Goal: Communication & Community: Answer question/provide support

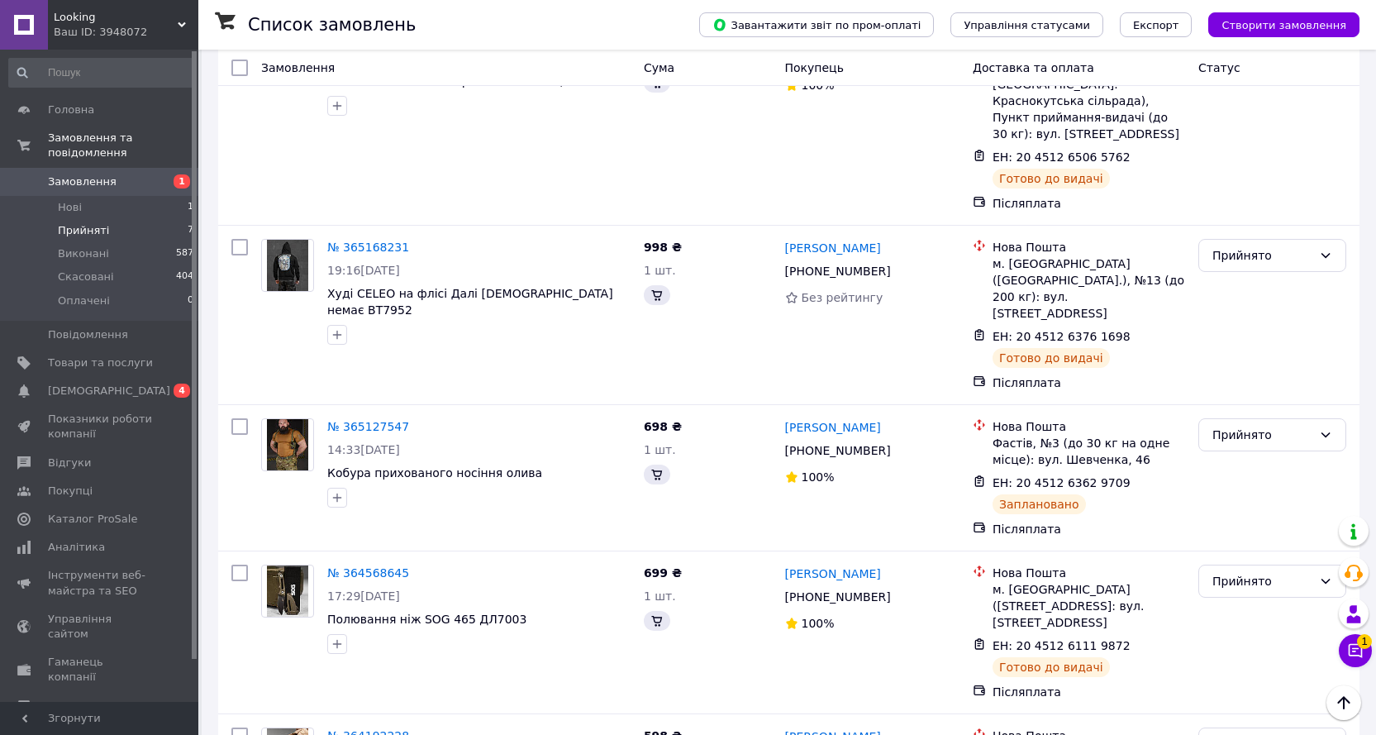
scroll to position [675, 0]
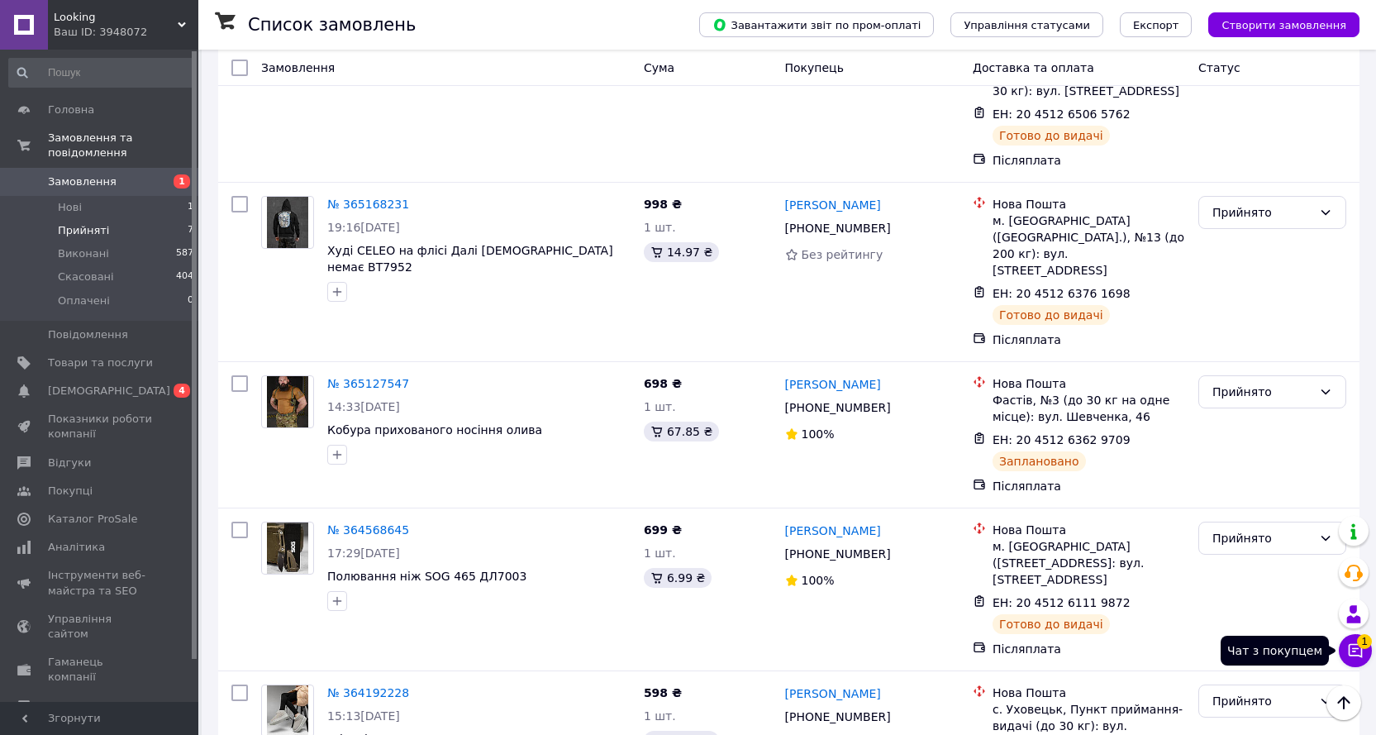
click at [1361, 651] on icon at bounding box center [1356, 650] width 17 height 17
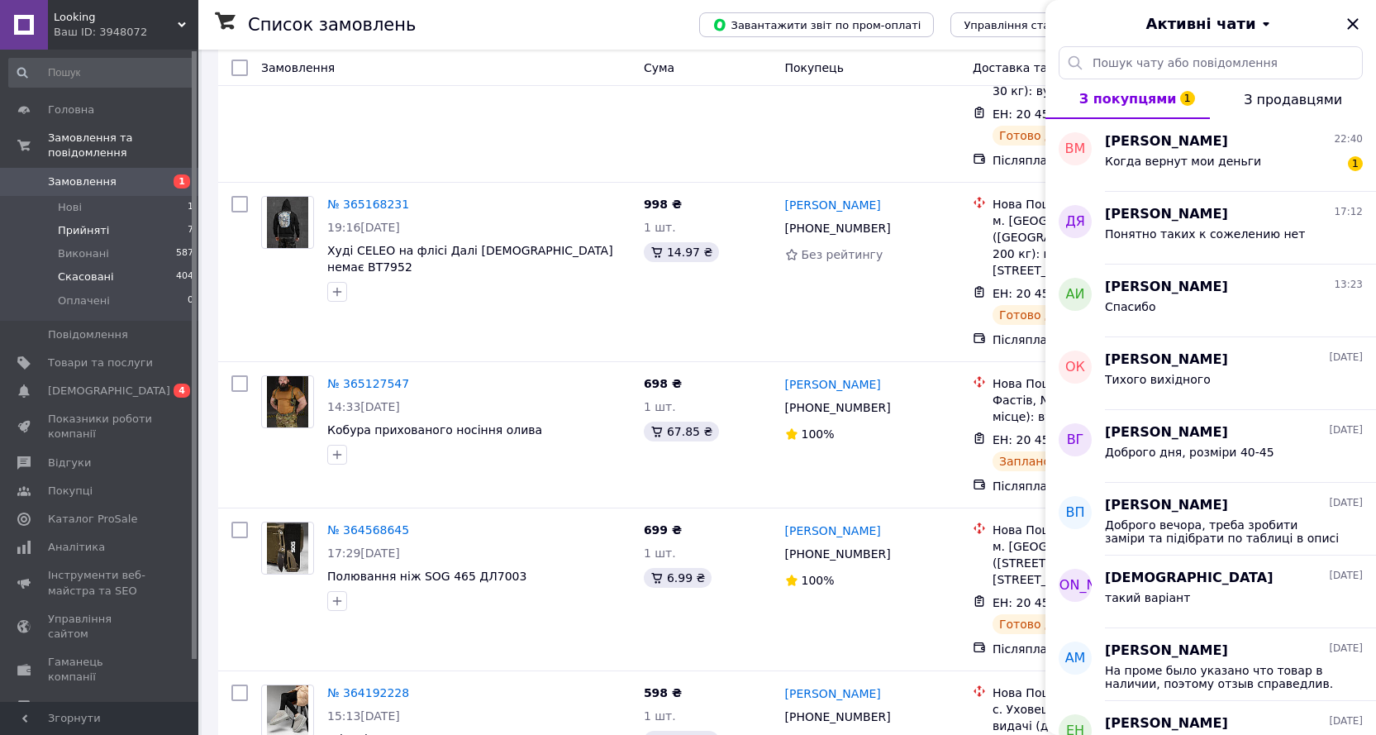
drag, startPoint x: 83, startPoint y: 261, endPoint x: 93, endPoint y: 265, distance: 9.7
click at [93, 270] on span "Скасовані" at bounding box center [86, 277] width 56 height 15
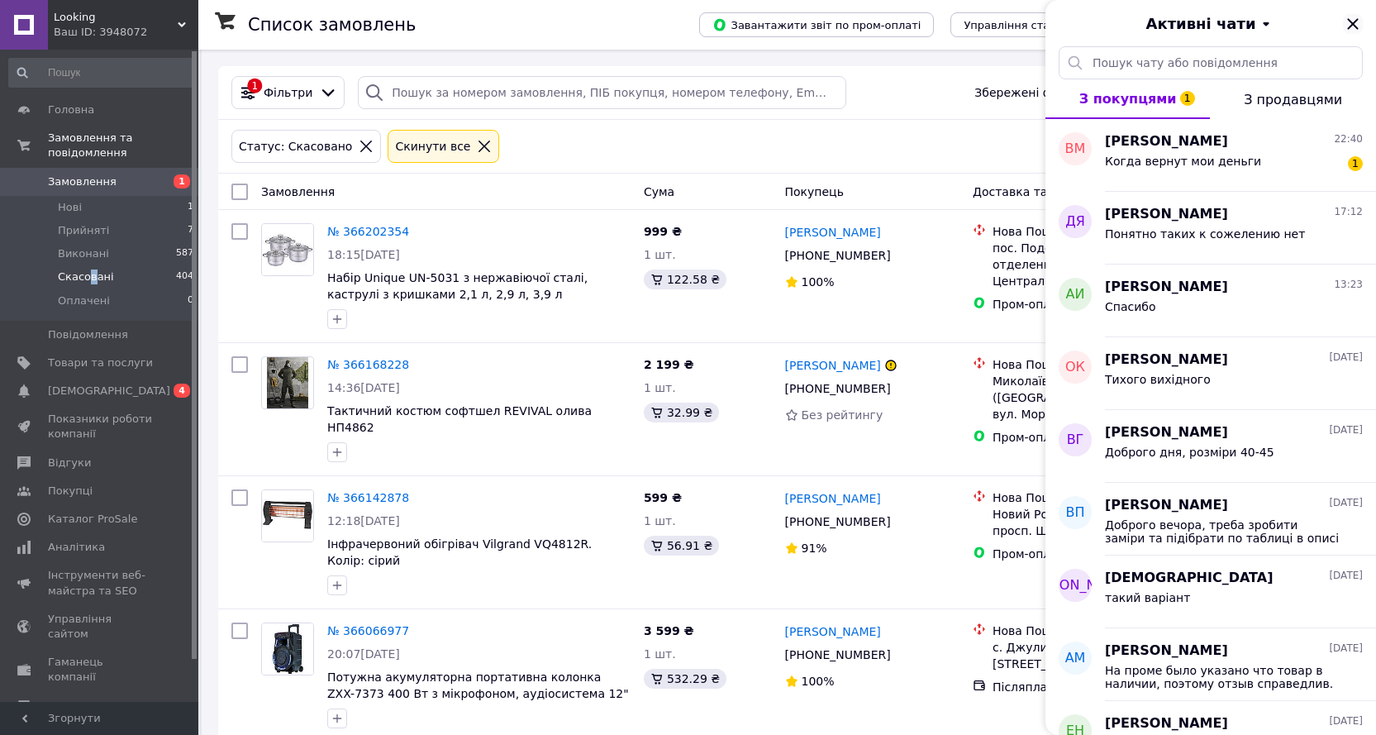
click at [1354, 26] on icon "Закрити" at bounding box center [1353, 24] width 20 height 20
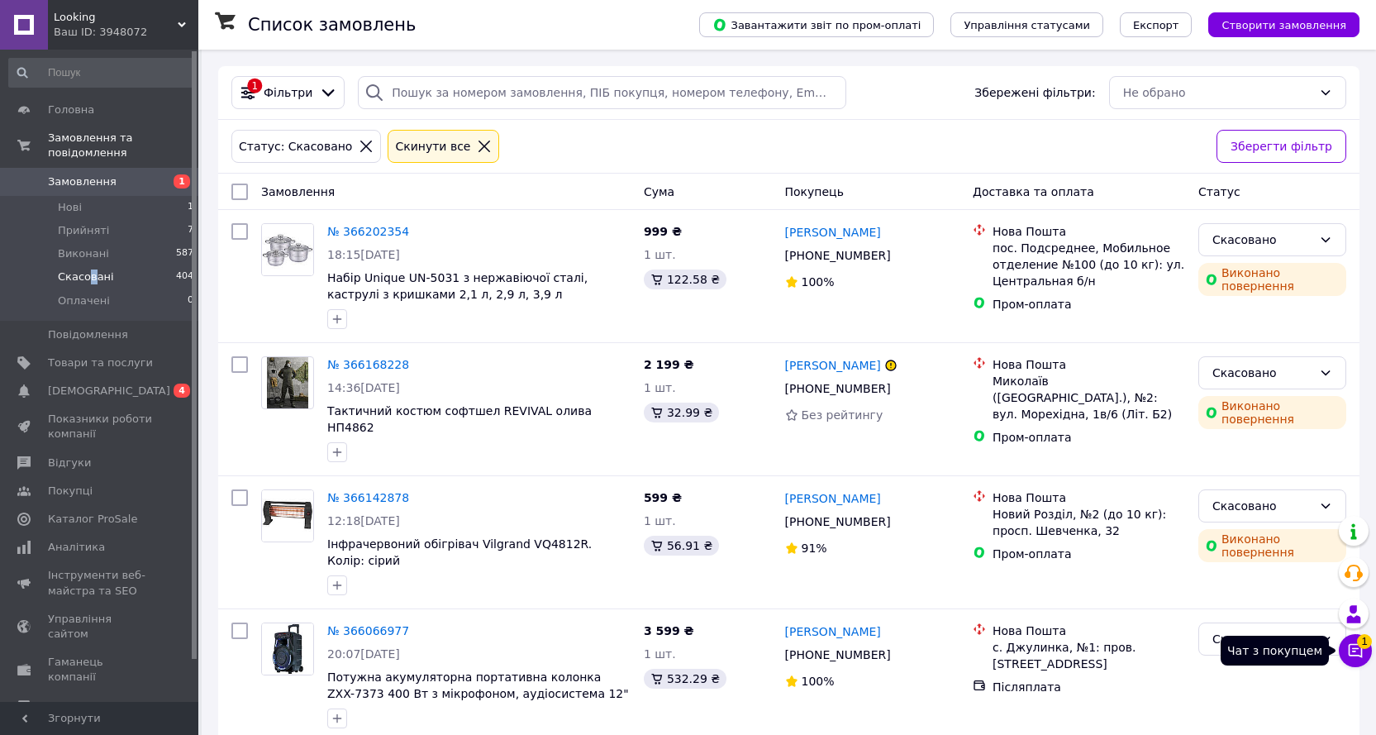
click at [1351, 654] on icon at bounding box center [1356, 650] width 17 height 17
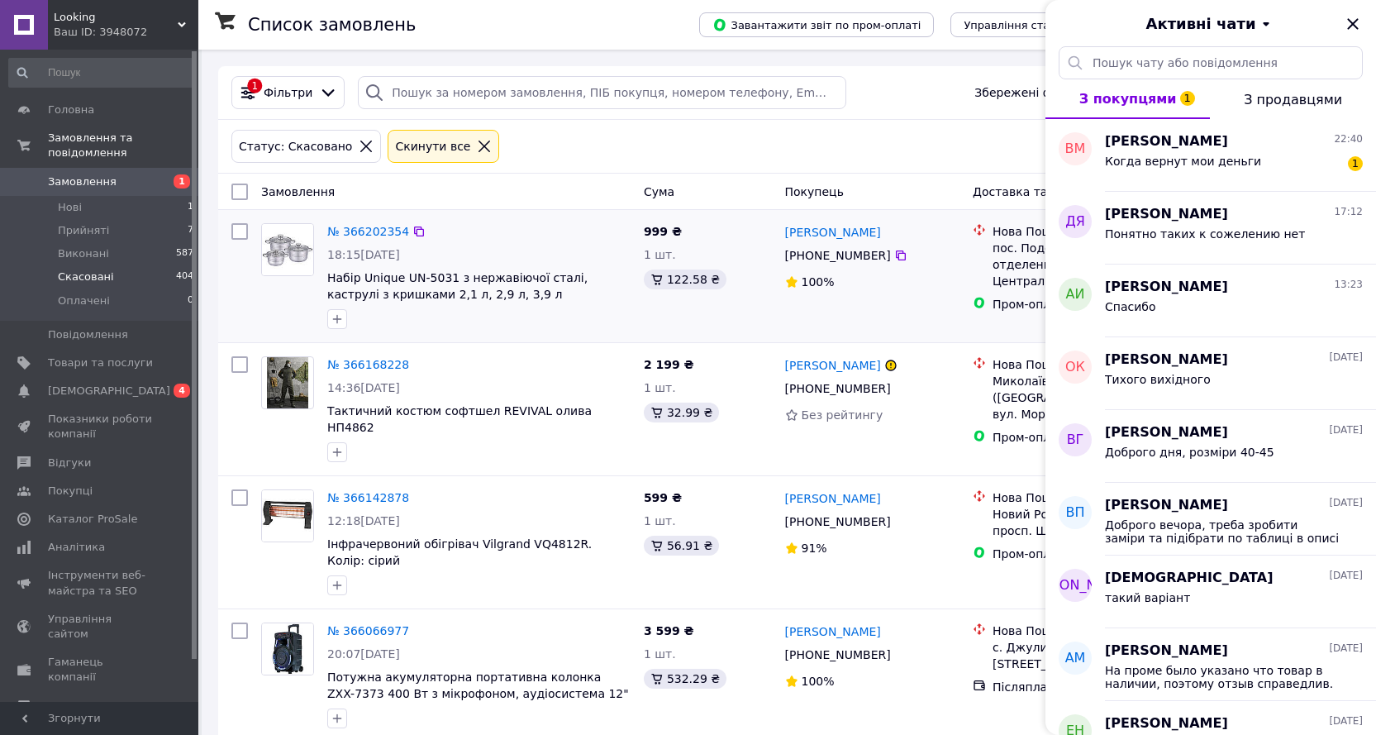
click at [593, 323] on div at bounding box center [479, 319] width 310 height 26
click at [484, 412] on span "Тактичний костюм софтшел REVIVAL олива НП4862" at bounding box center [459, 419] width 265 height 30
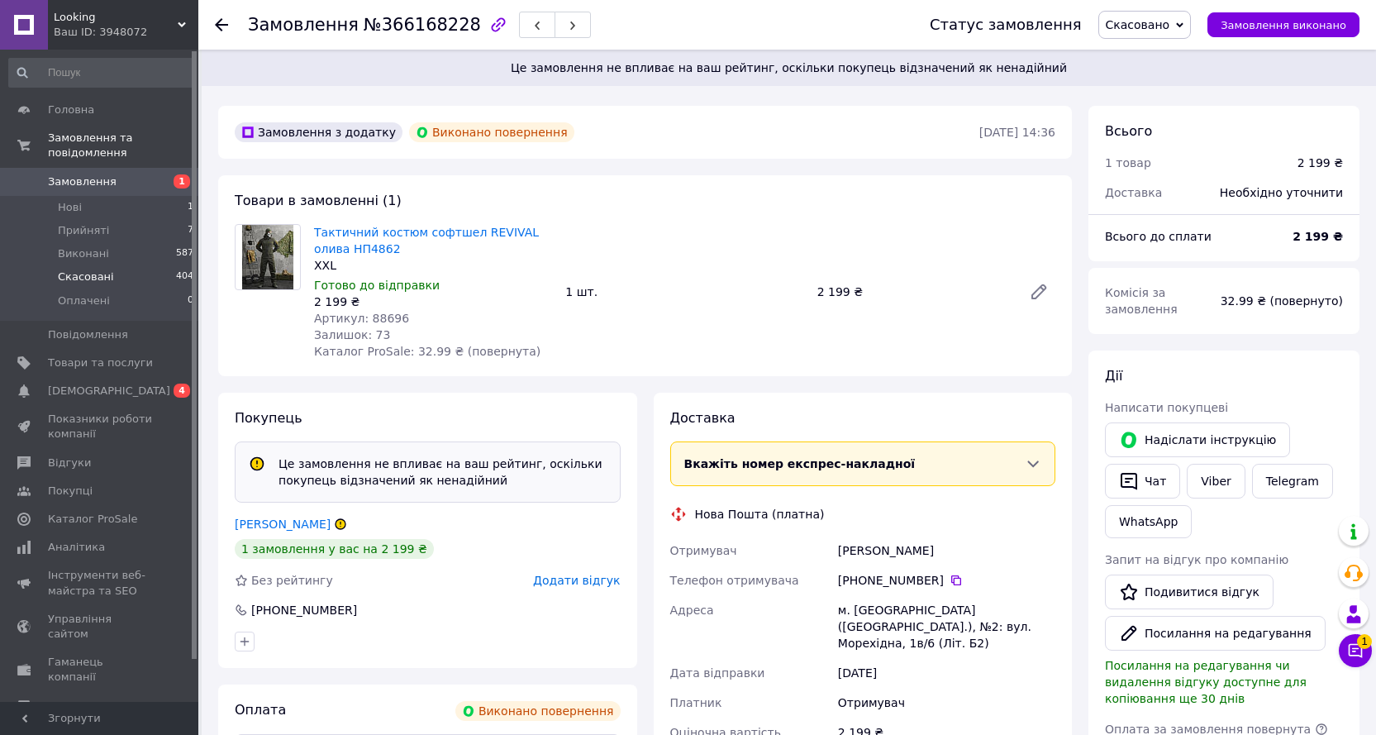
click at [93, 270] on span "Скасовані" at bounding box center [86, 277] width 56 height 15
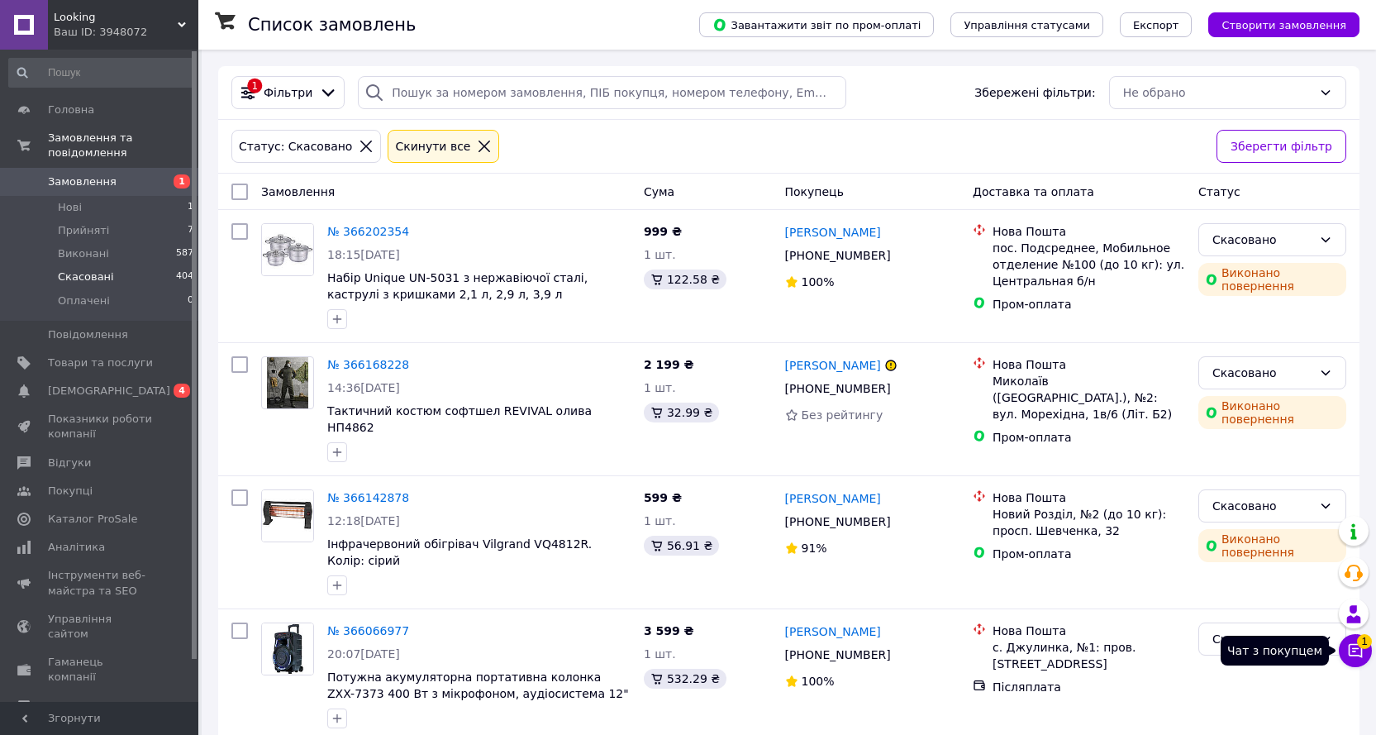
click at [1348, 651] on icon at bounding box center [1356, 650] width 17 height 17
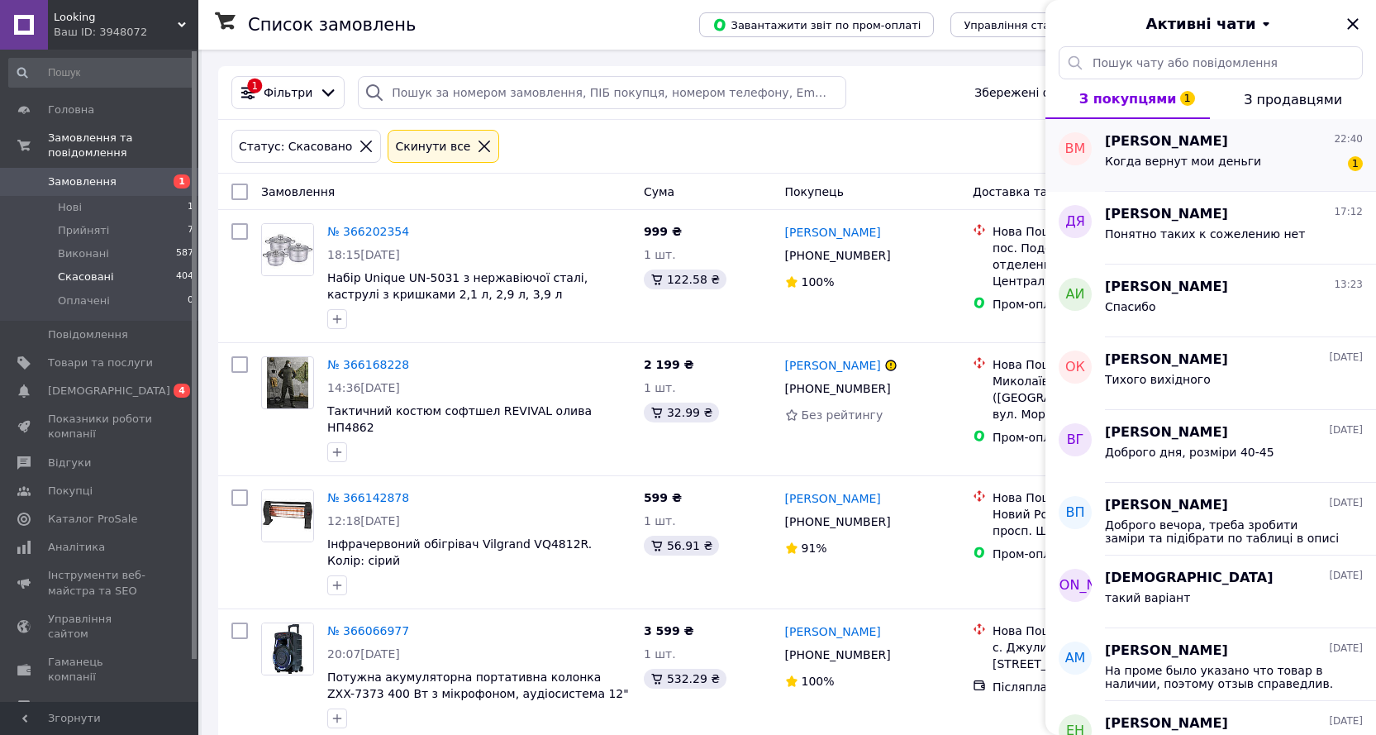
click at [1191, 142] on span "[PERSON_NAME]" at bounding box center [1166, 141] width 123 height 19
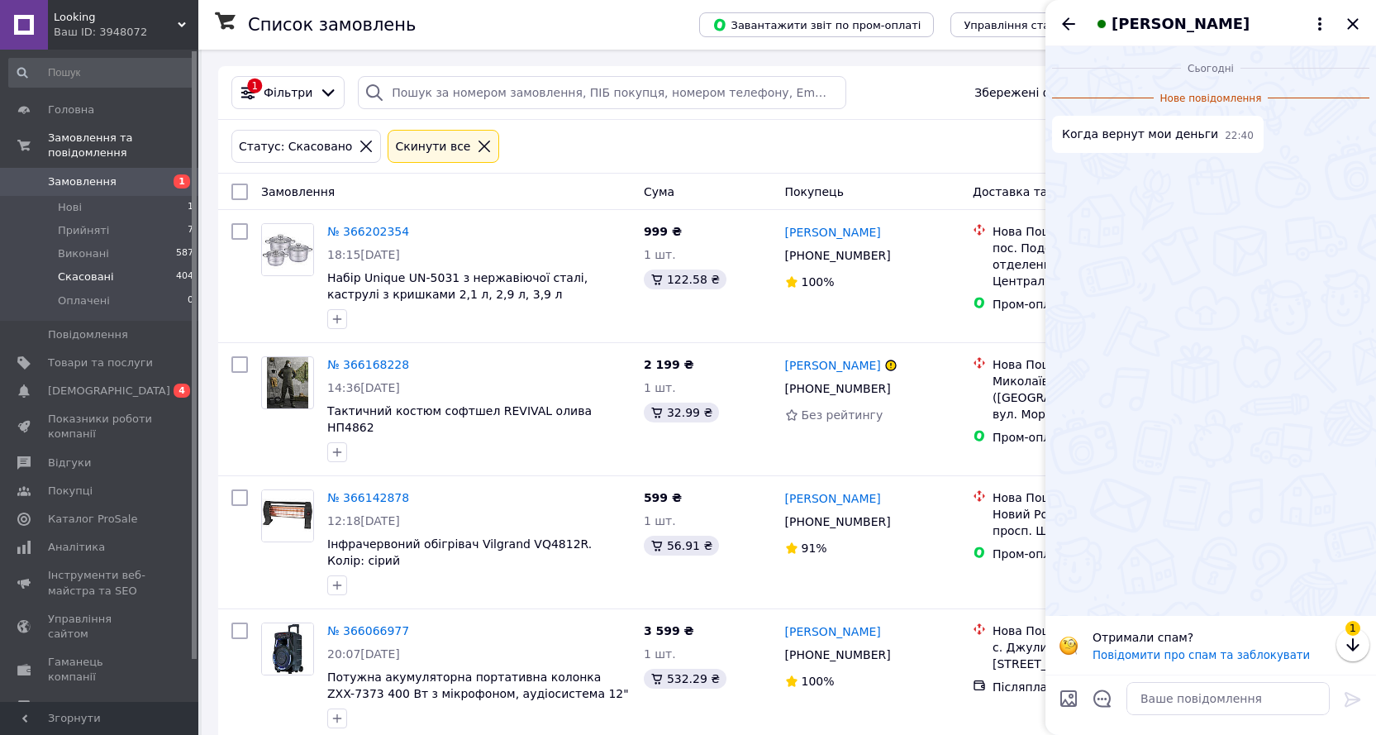
click at [1191, 142] on span "Когда вернут мои деньги" at bounding box center [1140, 134] width 156 height 17
click at [1214, 700] on textarea at bounding box center [1228, 698] width 203 height 33
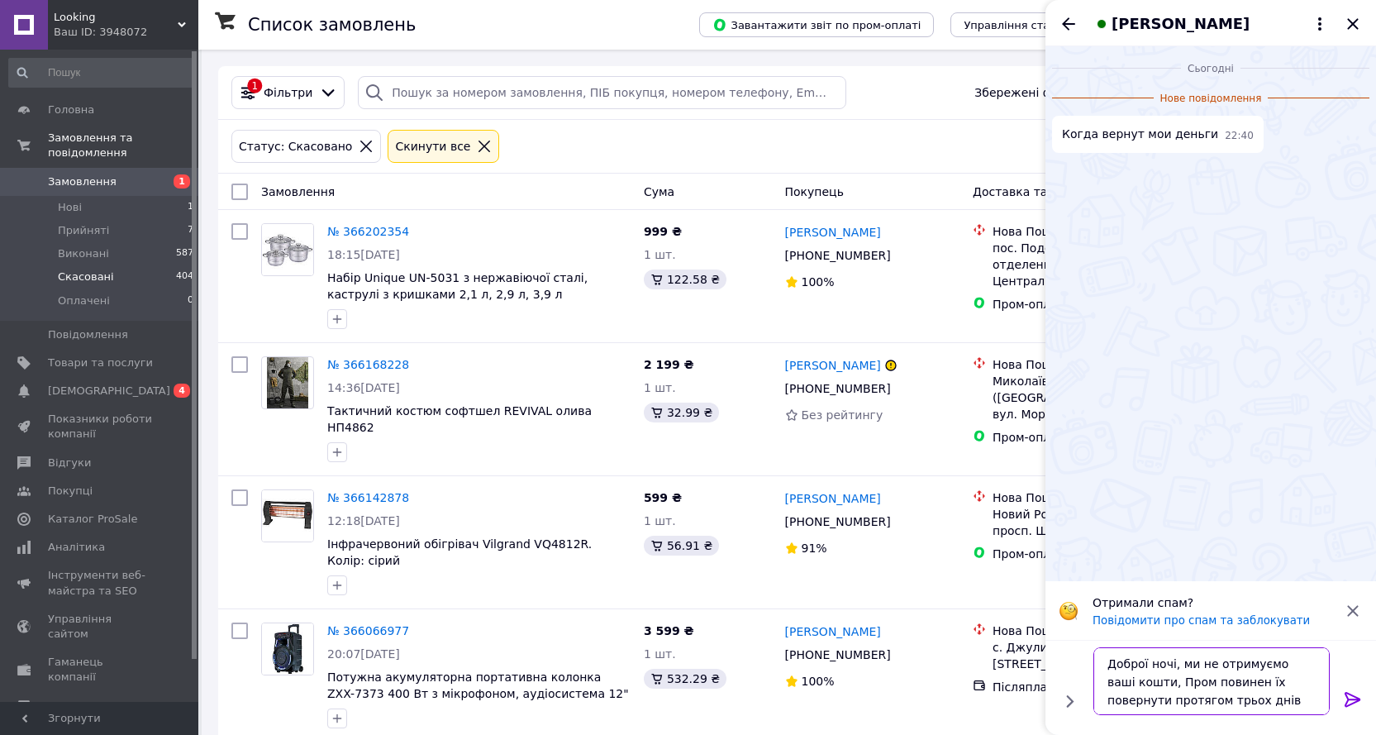
click at [1161, 699] on textarea "Доброї ночі, ми не отримуємо ваші кошти, Пром повинен їх повернути протягом трь…" at bounding box center [1212, 681] width 236 height 68
drag, startPoint x: 1183, startPoint y: 699, endPoint x: 1162, endPoint y: 696, distance: 20.9
click at [1162, 696] on textarea "Доброї ночі, ми не отримуємо ваші кошти, Пром повинен їх повернути протягом Вам…" at bounding box center [1212, 681] width 236 height 68
click at [1302, 679] on textarea "Доброї ночі, ми не отримуємо ваші кошти, Пром повинен їх повернути протягом трь…" at bounding box center [1212, 681] width 236 height 68
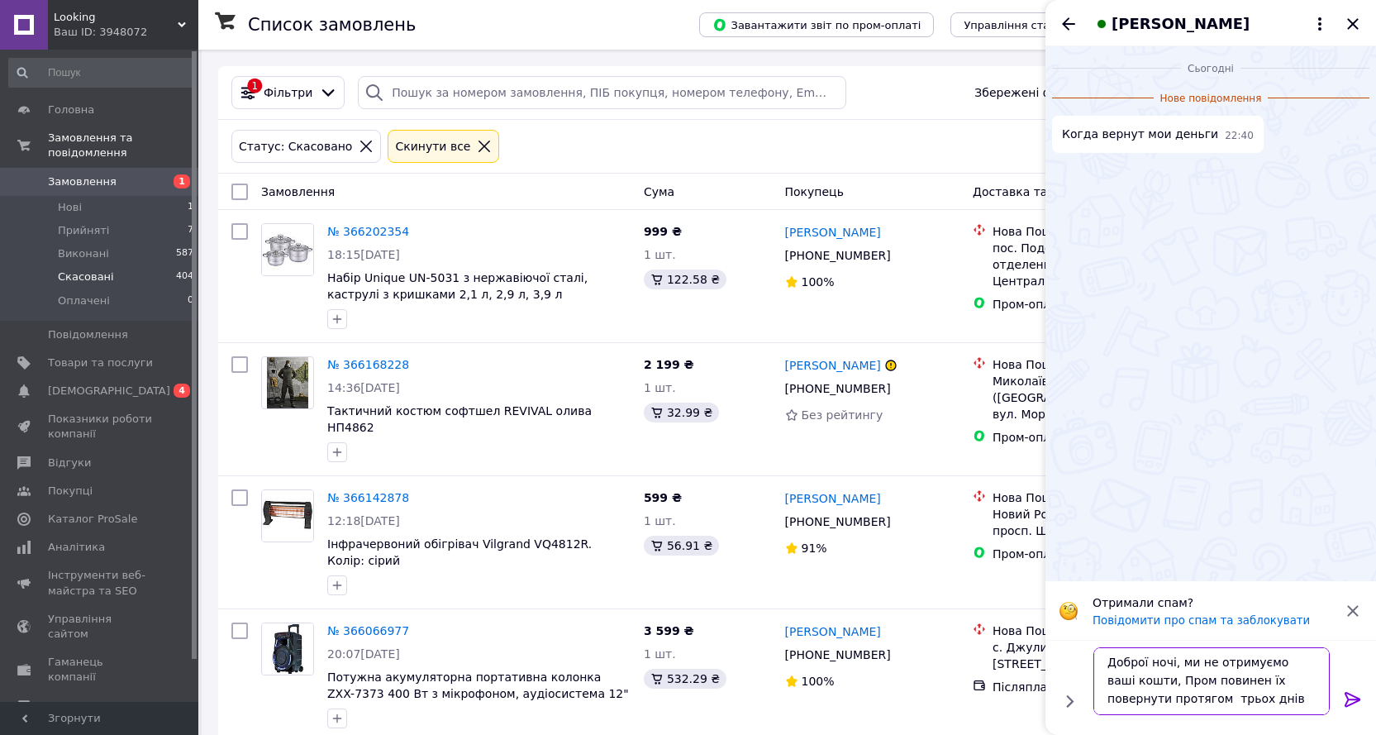
click at [1226, 678] on textarea "Доброї ночі, ми не отримуємо ваші кошти, Пром повинен їх повернути протягом трь…" at bounding box center [1212, 681] width 236 height 68
type textarea "Доброї ночі, ми не отримуємо ваші кошти, Пром повинен Вам їх повернути протягом…"
click at [1352, 697] on icon at bounding box center [1353, 699] width 20 height 20
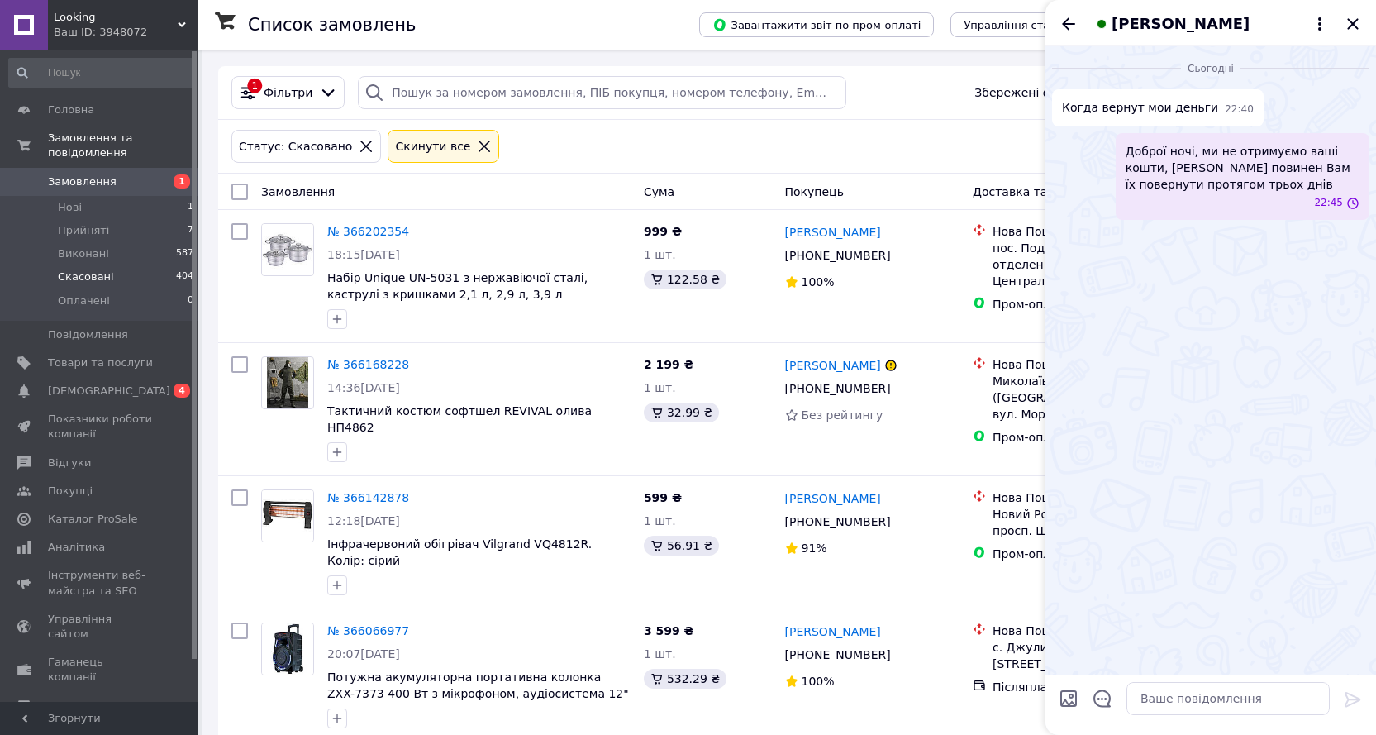
scroll to position [0, 0]
click at [76, 384] on span "[DEMOGRAPHIC_DATA]" at bounding box center [109, 391] width 122 height 15
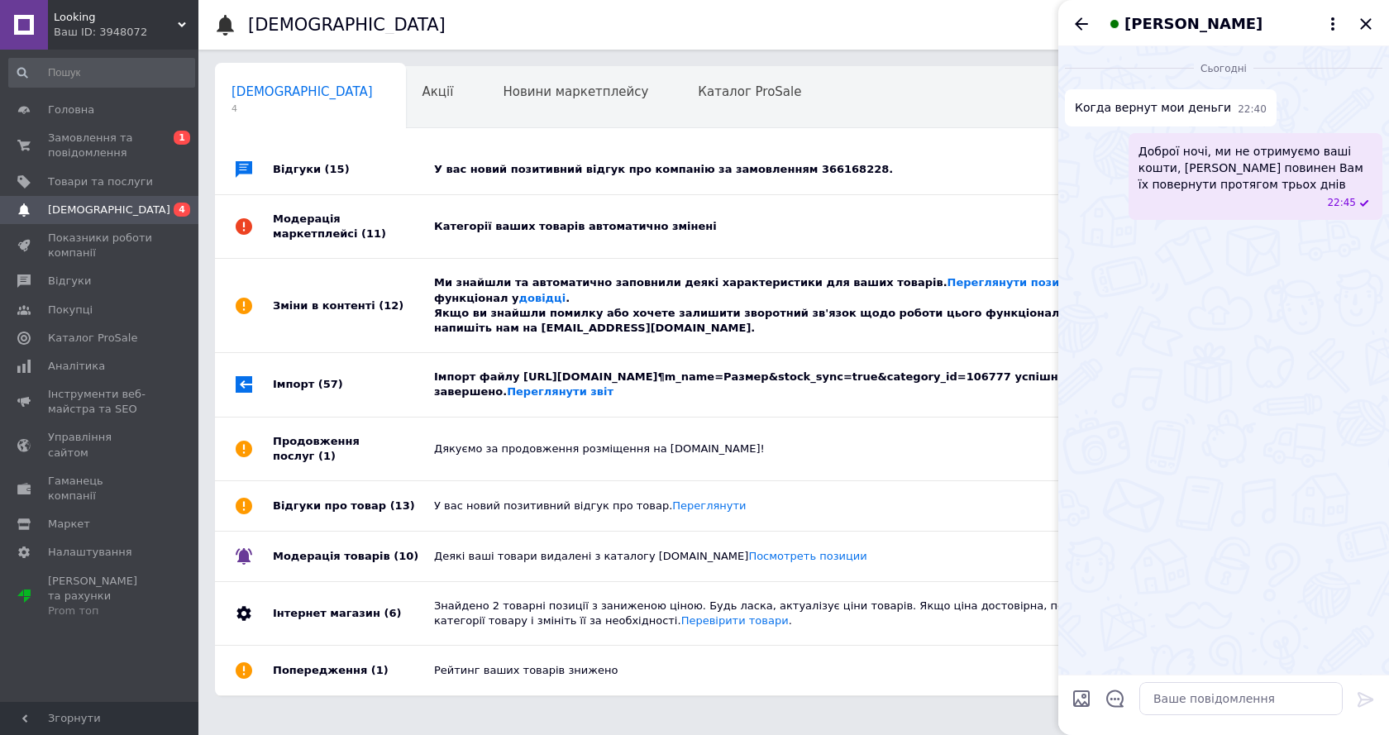
click at [882, 163] on div "У вас новий позитивний відгук про компанію за замовленням 366168228." at bounding box center [812, 169] width 756 height 15
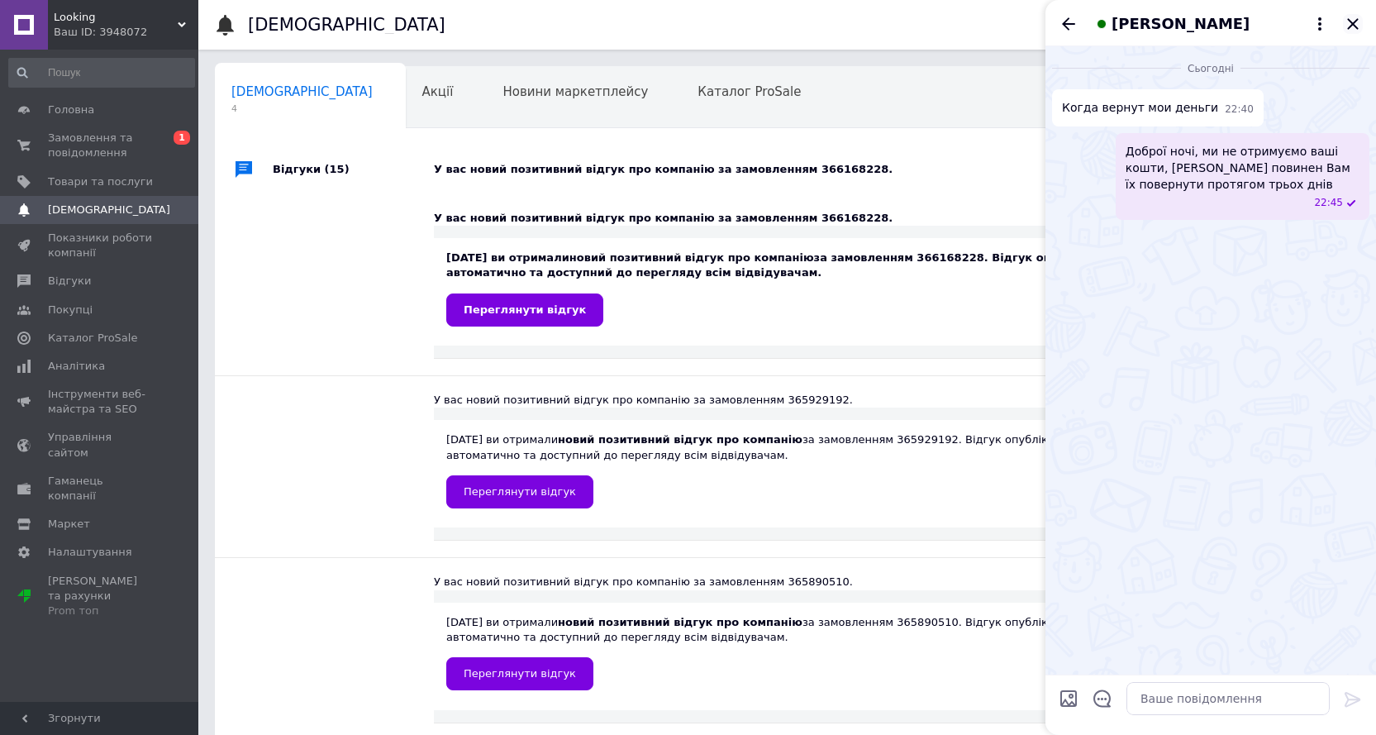
click at [1357, 21] on icon "Закрити" at bounding box center [1353, 23] width 11 height 11
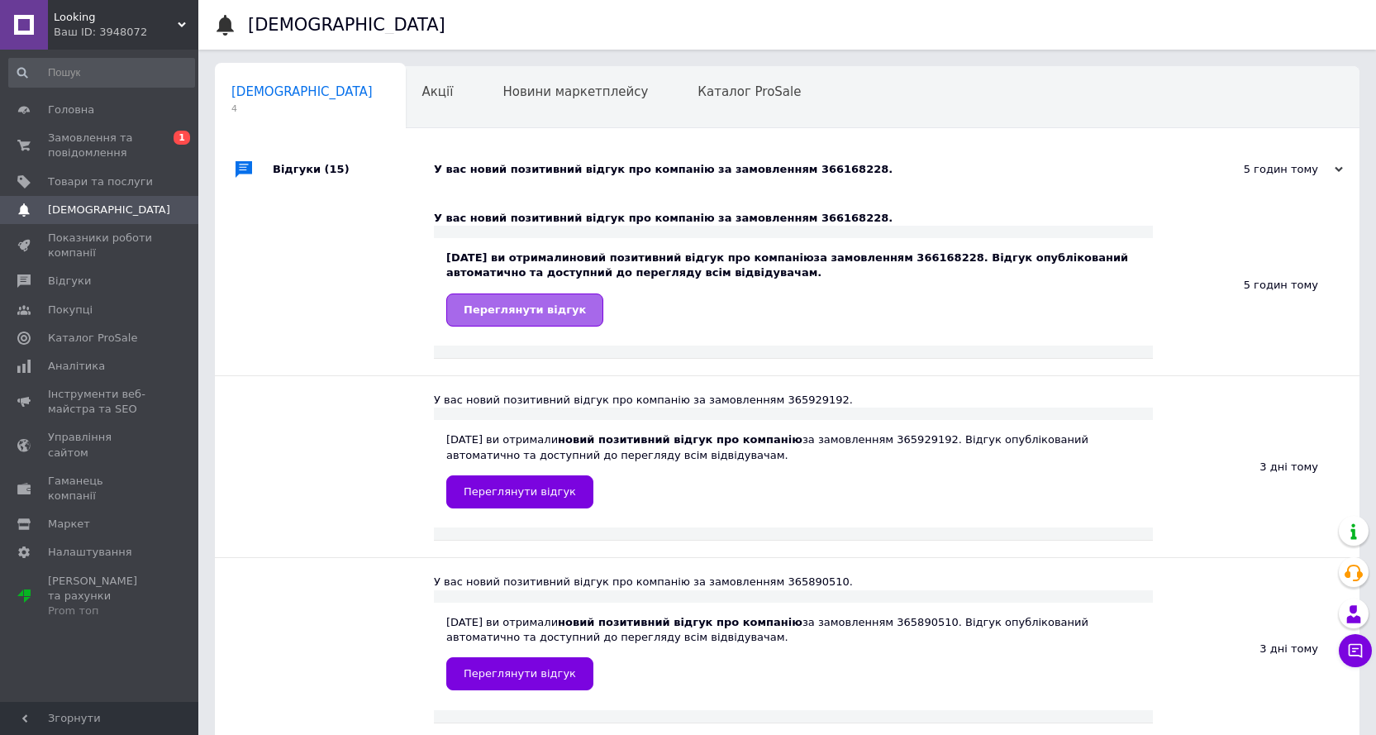
click at [501, 310] on span "Переглянути відгук" at bounding box center [525, 309] width 122 height 12
click at [1098, 173] on div "У вас новий позитивний відгук про компанію за замовленням 366168228." at bounding box center [806, 169] width 744 height 15
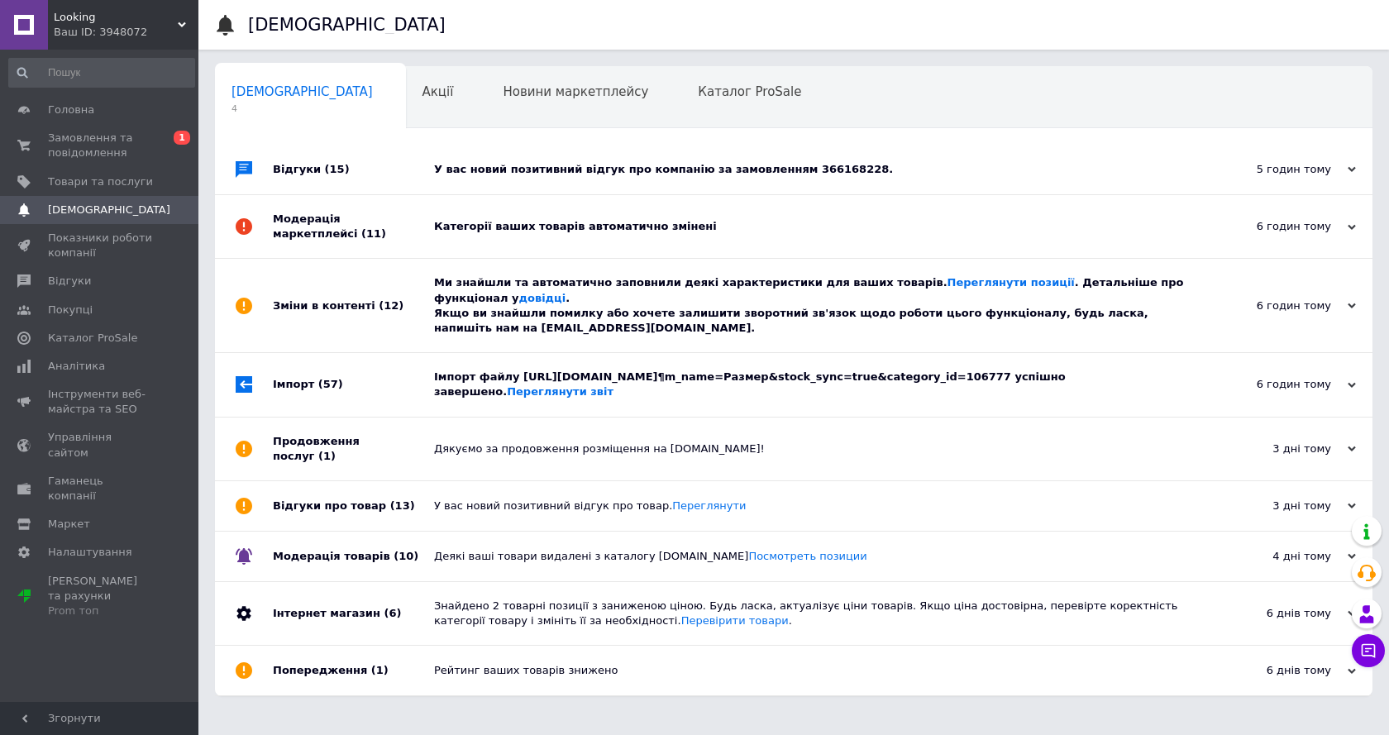
click at [799, 226] on div "Категорії ваших товарів автоматично змінені" at bounding box center [812, 226] width 756 height 15
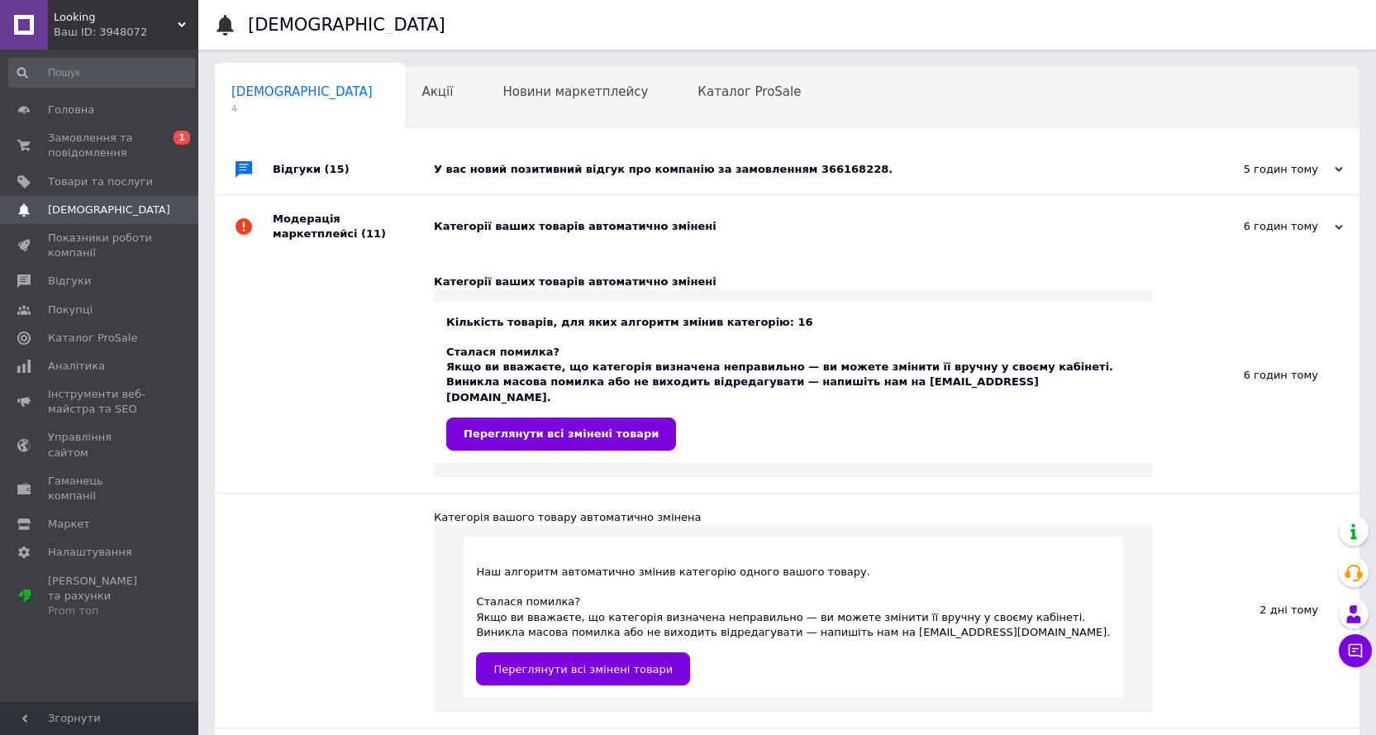
click at [799, 226] on div "Категорії ваших товарів автоматично змінені" at bounding box center [806, 226] width 744 height 15
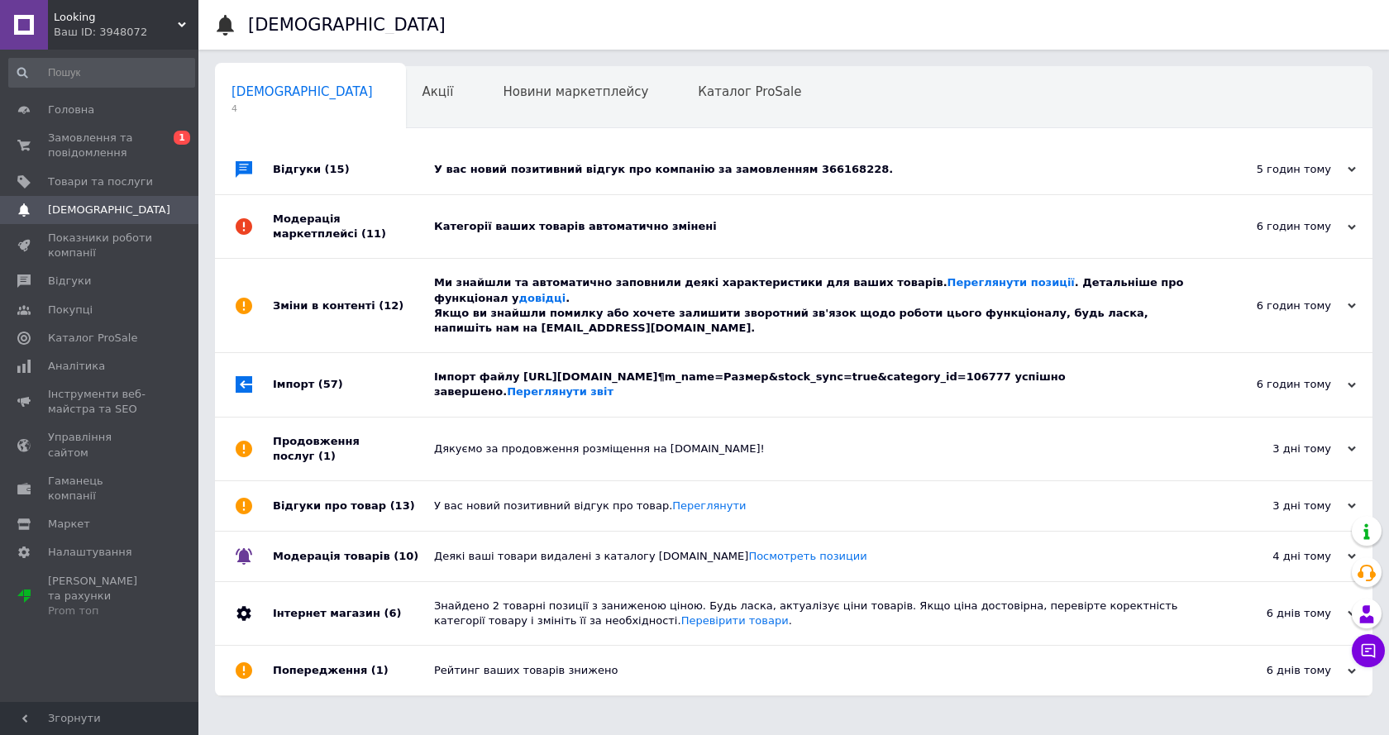
click at [1191, 302] on div "6 годин тому" at bounding box center [1272, 305] width 165 height 15
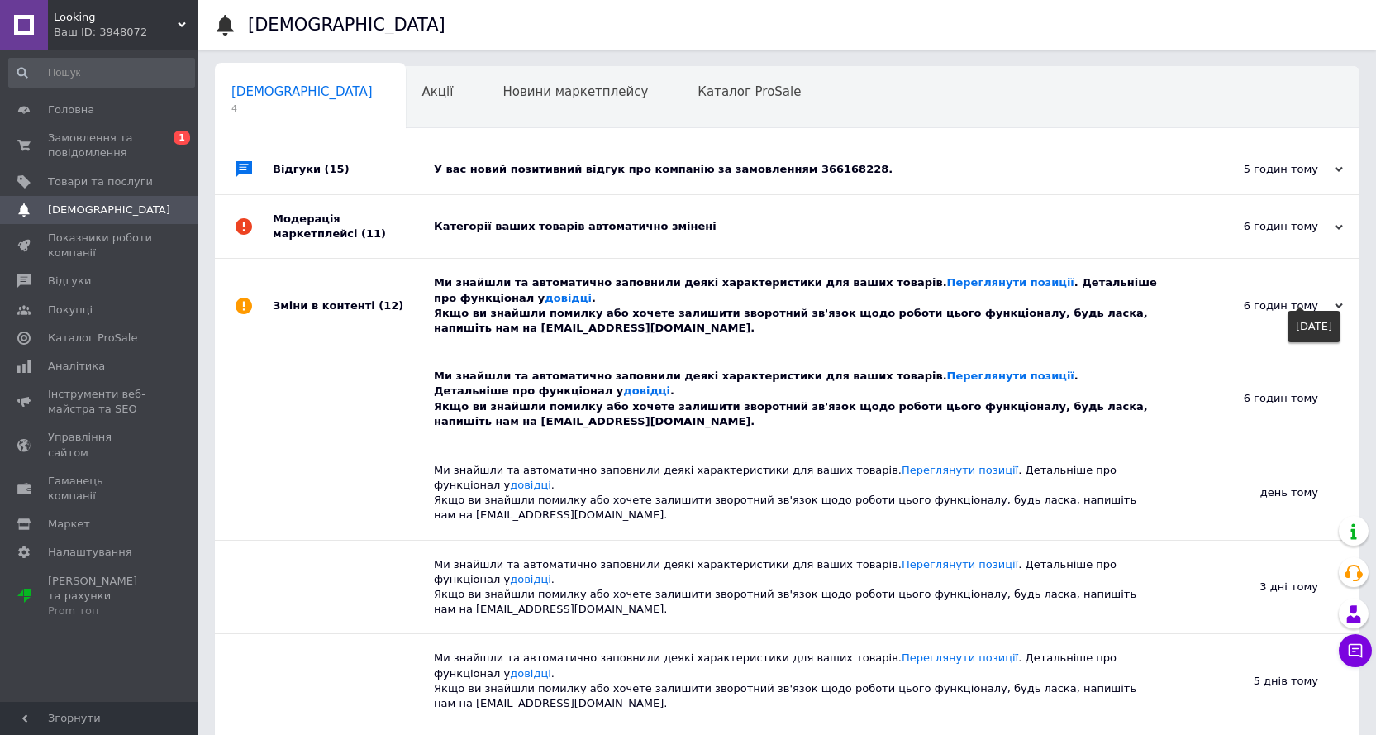
click at [1191, 302] on div "6 годин тому" at bounding box center [1260, 305] width 165 height 15
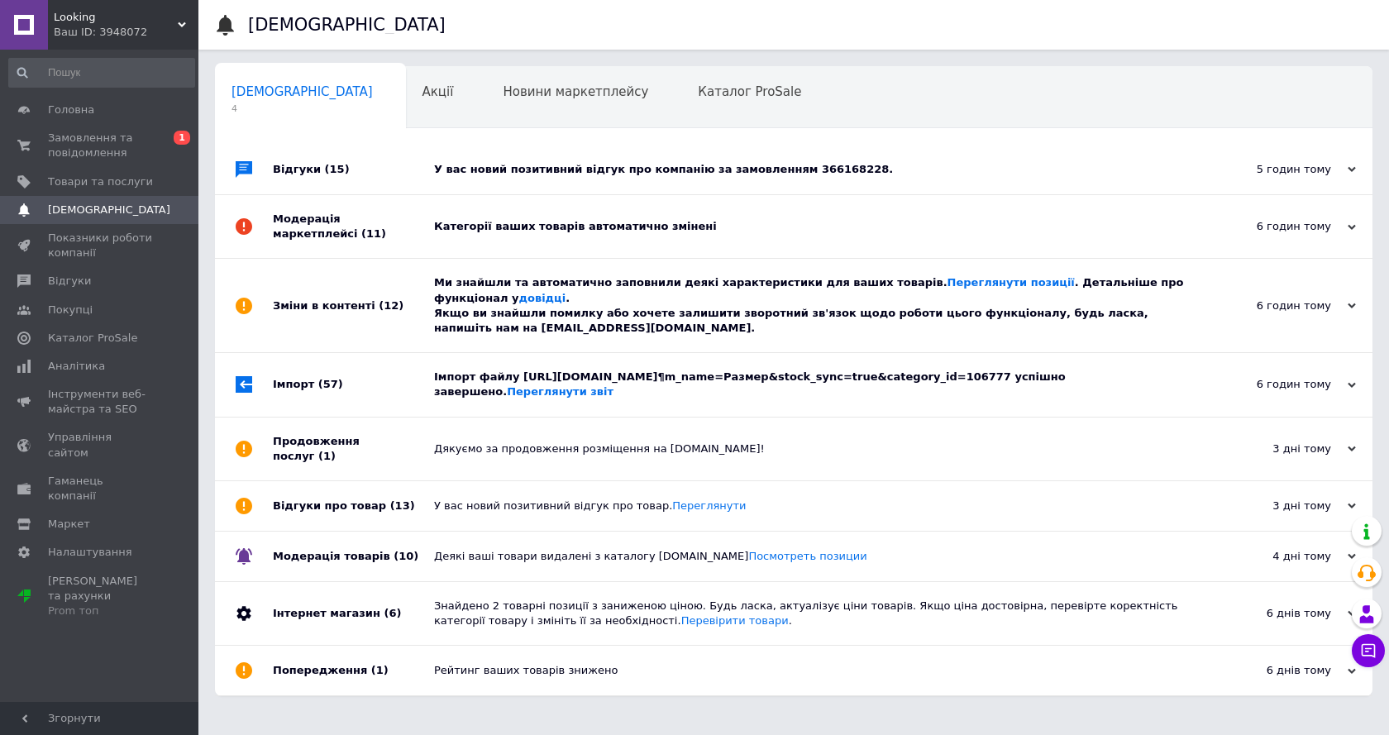
click at [1195, 381] on div "6 годин тому" at bounding box center [1272, 384] width 165 height 15
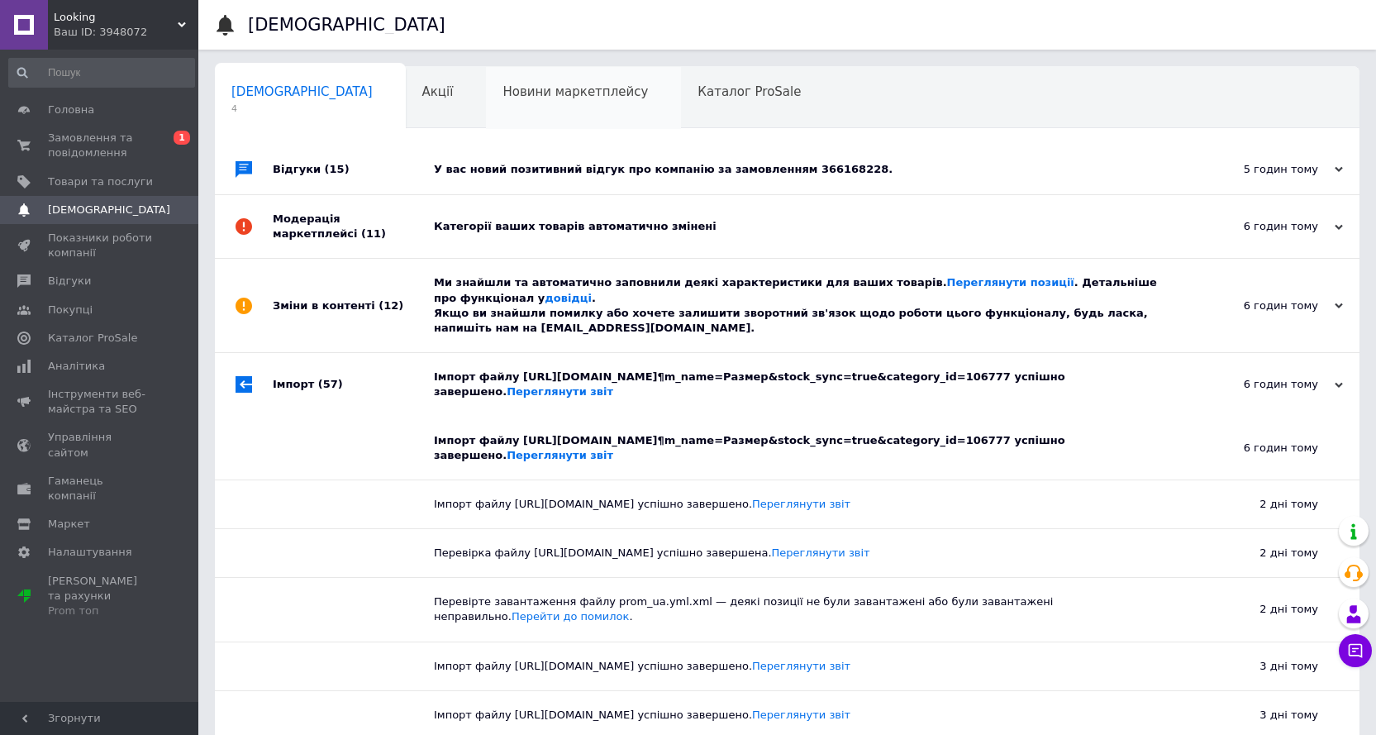
click at [513, 97] on span "Новини маркетплейсу" at bounding box center [576, 91] width 146 height 15
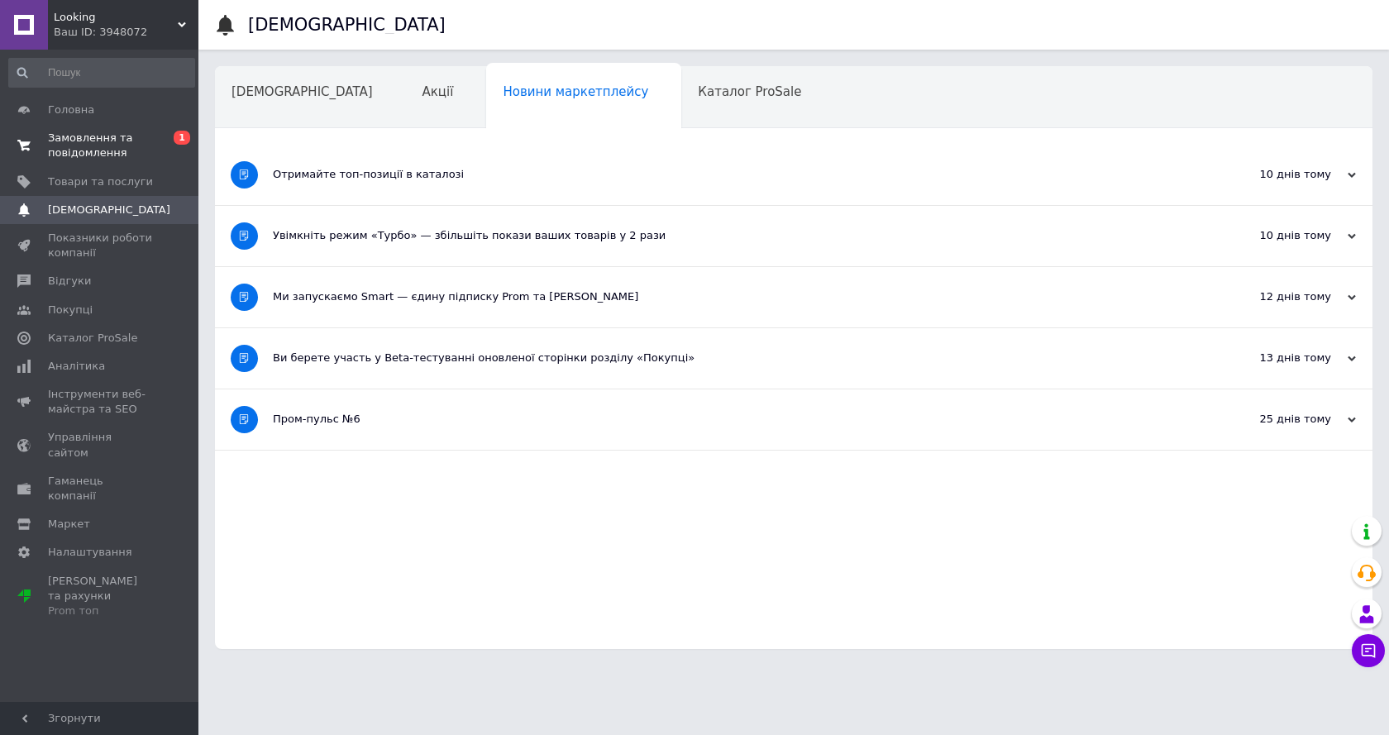
click at [88, 140] on span "Замовлення та повідомлення" at bounding box center [100, 146] width 105 height 30
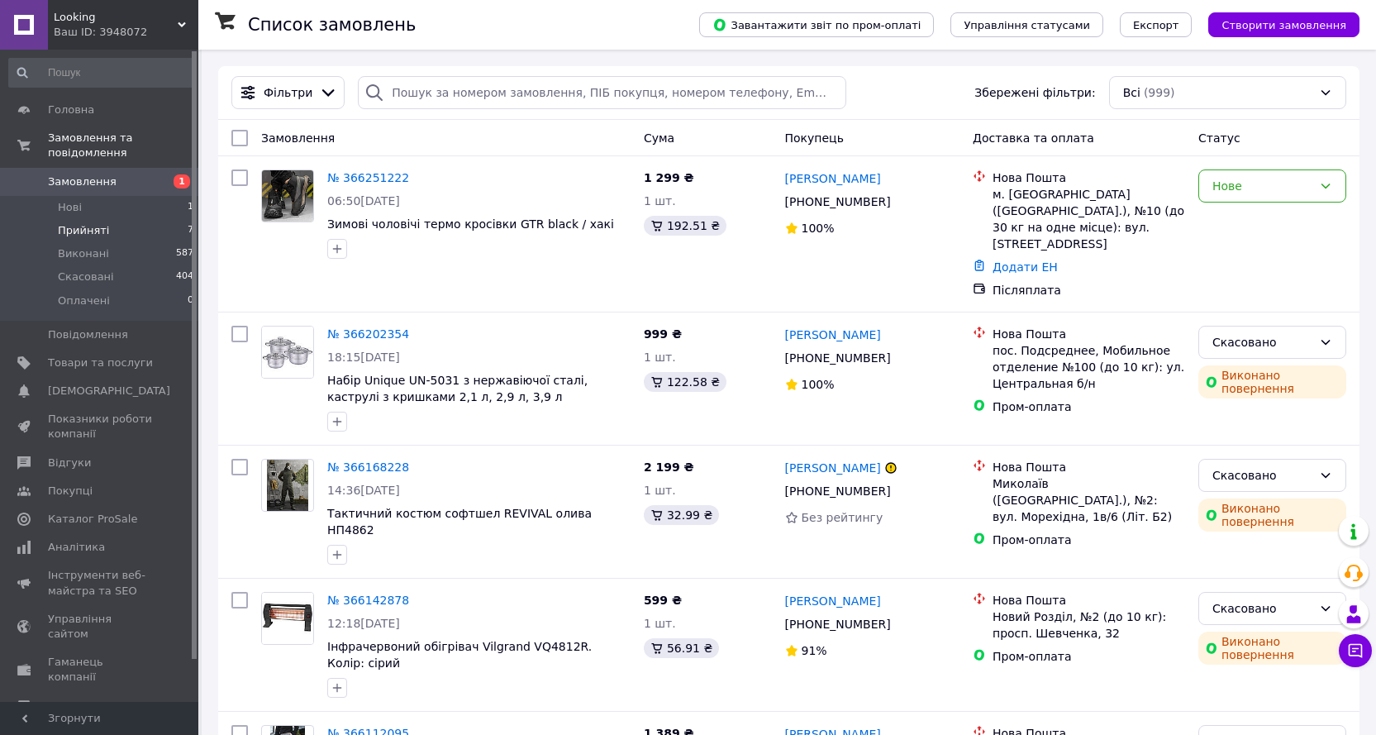
click at [74, 223] on span "Прийняті" at bounding box center [83, 230] width 51 height 15
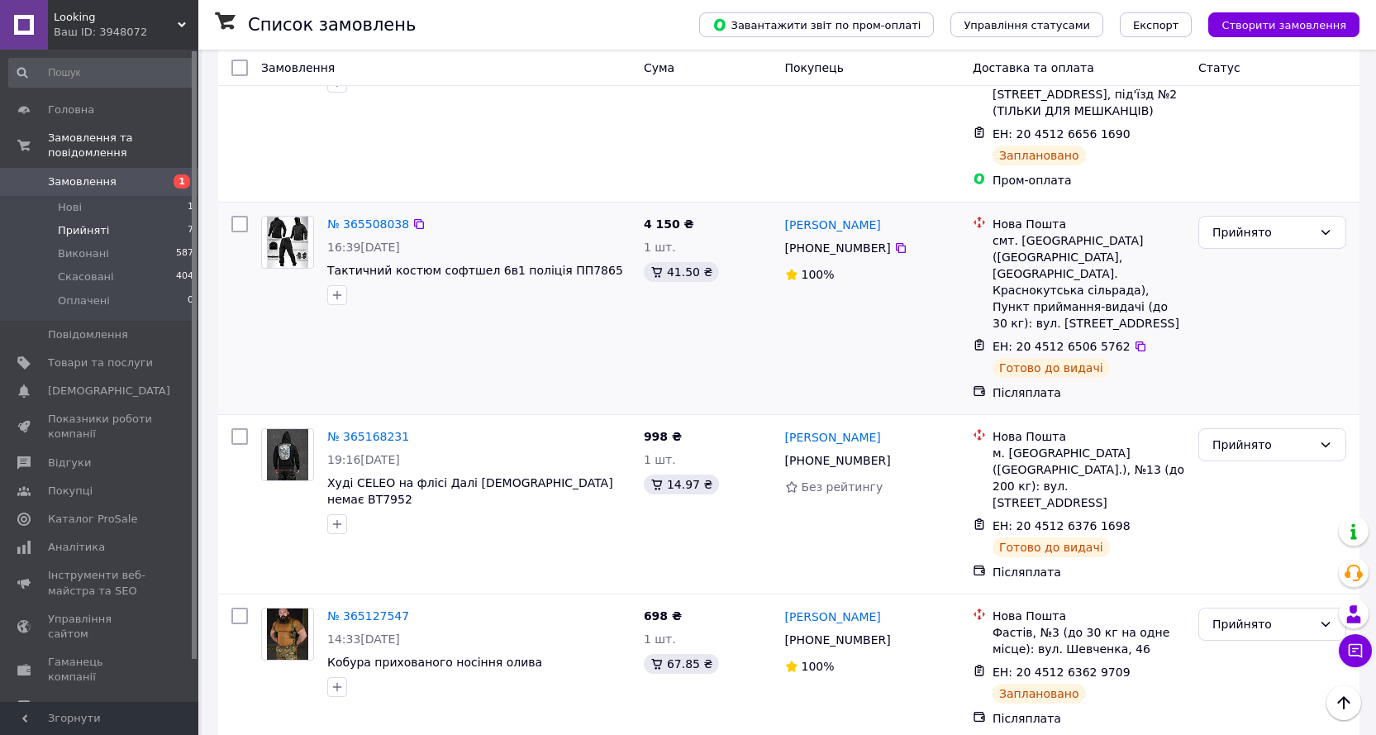
scroll to position [427, 0]
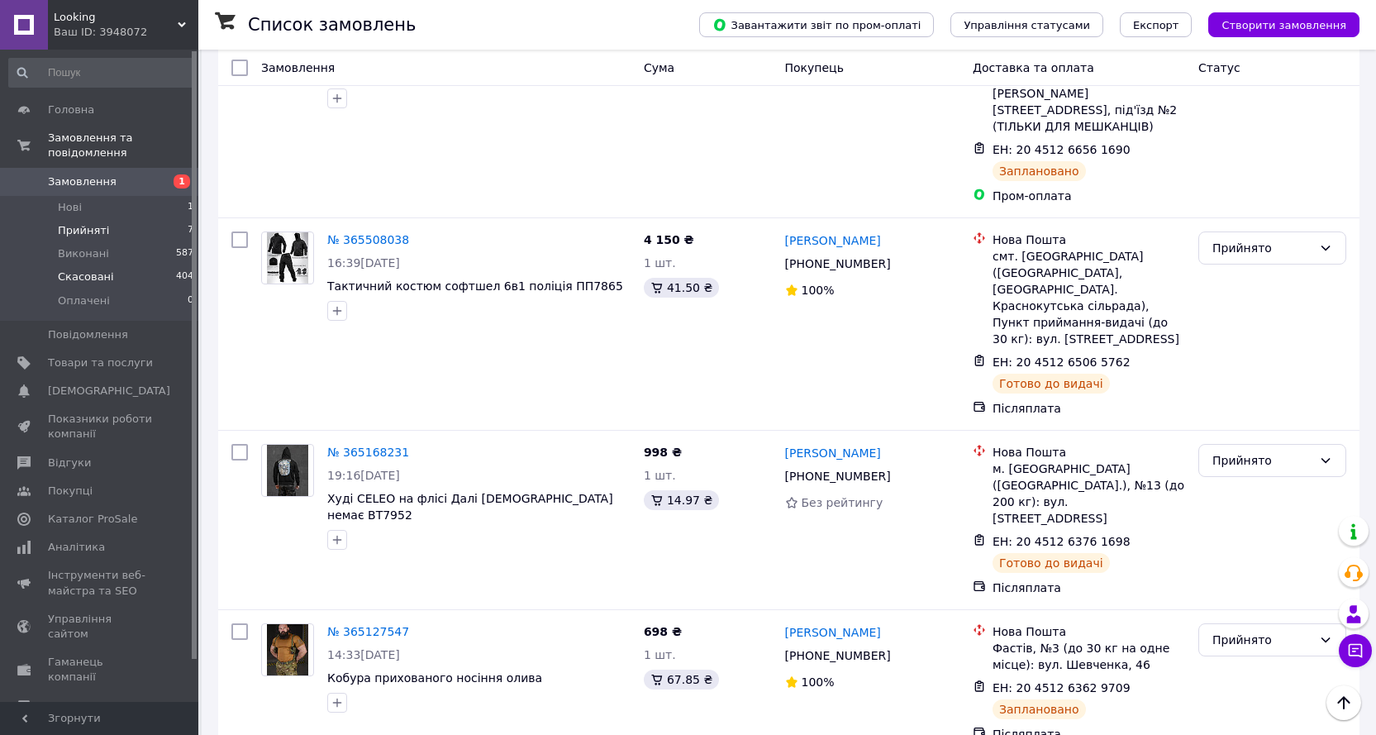
click at [82, 270] on span "Скасовані" at bounding box center [86, 277] width 56 height 15
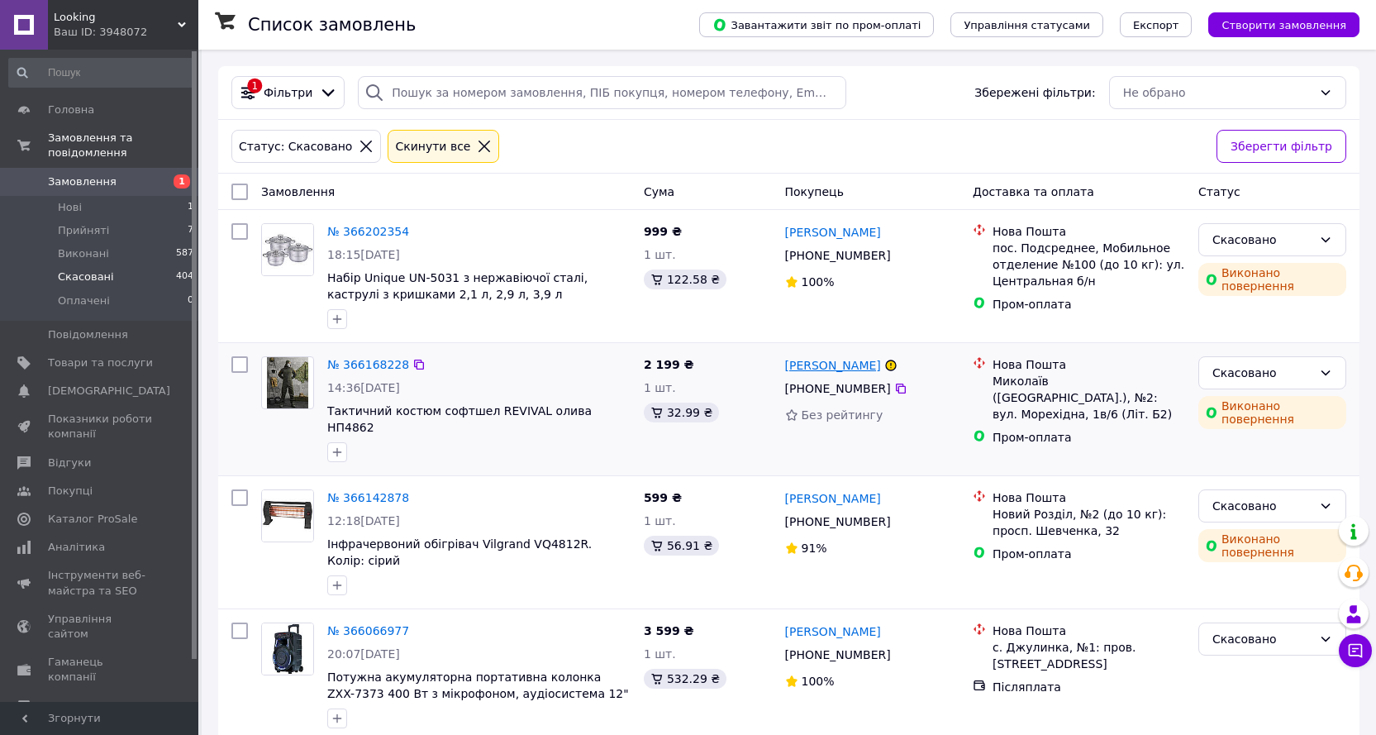
click at [835, 365] on link "[PERSON_NAME]" at bounding box center [833, 365] width 96 height 17
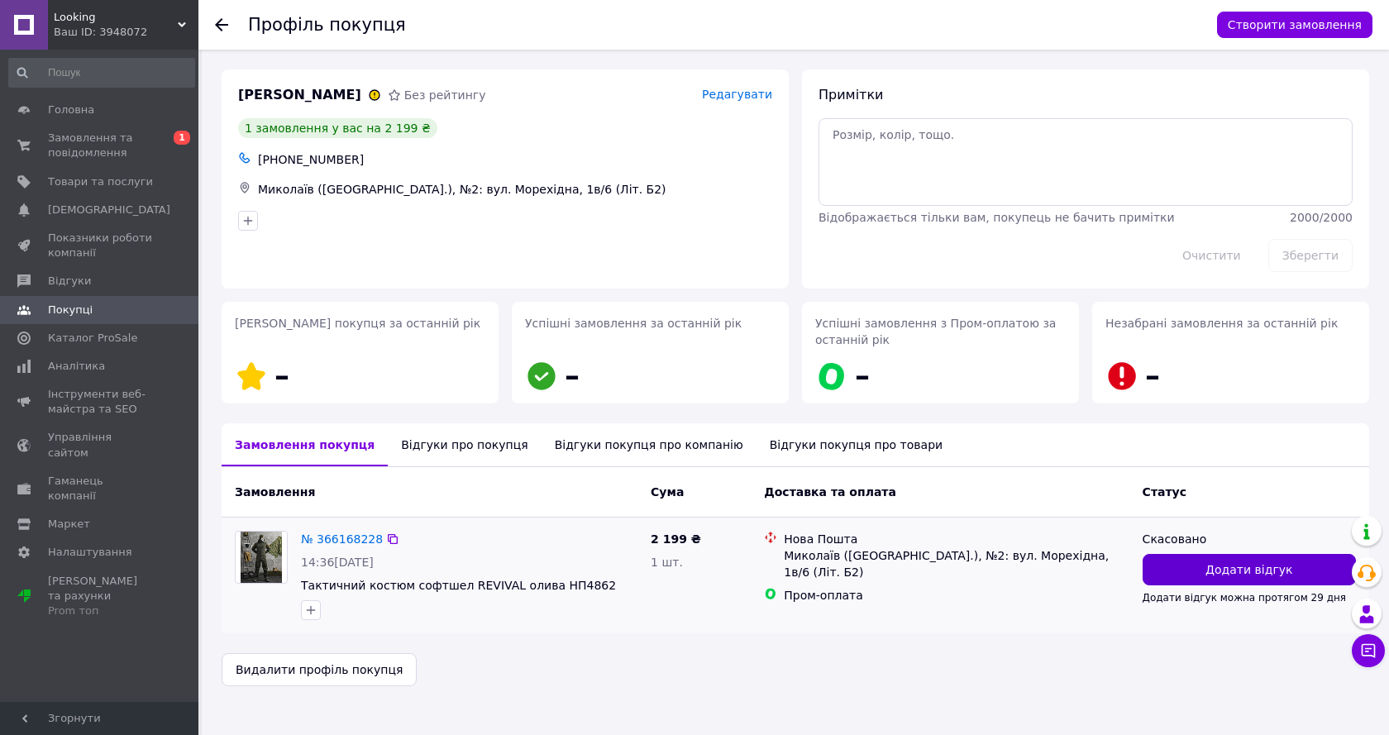
click at [1229, 565] on span "Додати відгук" at bounding box center [1248, 569] width 87 height 17
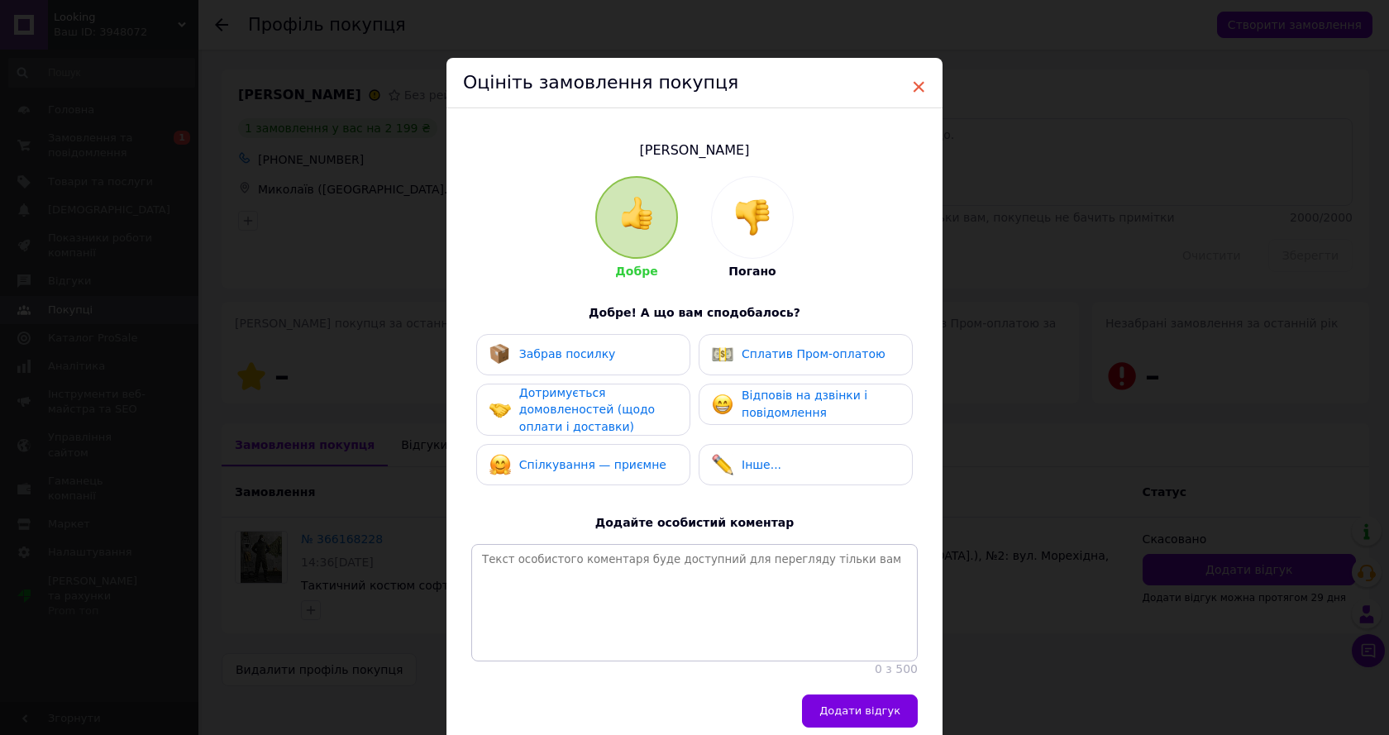
click at [911, 86] on span "×" at bounding box center [918, 87] width 15 height 28
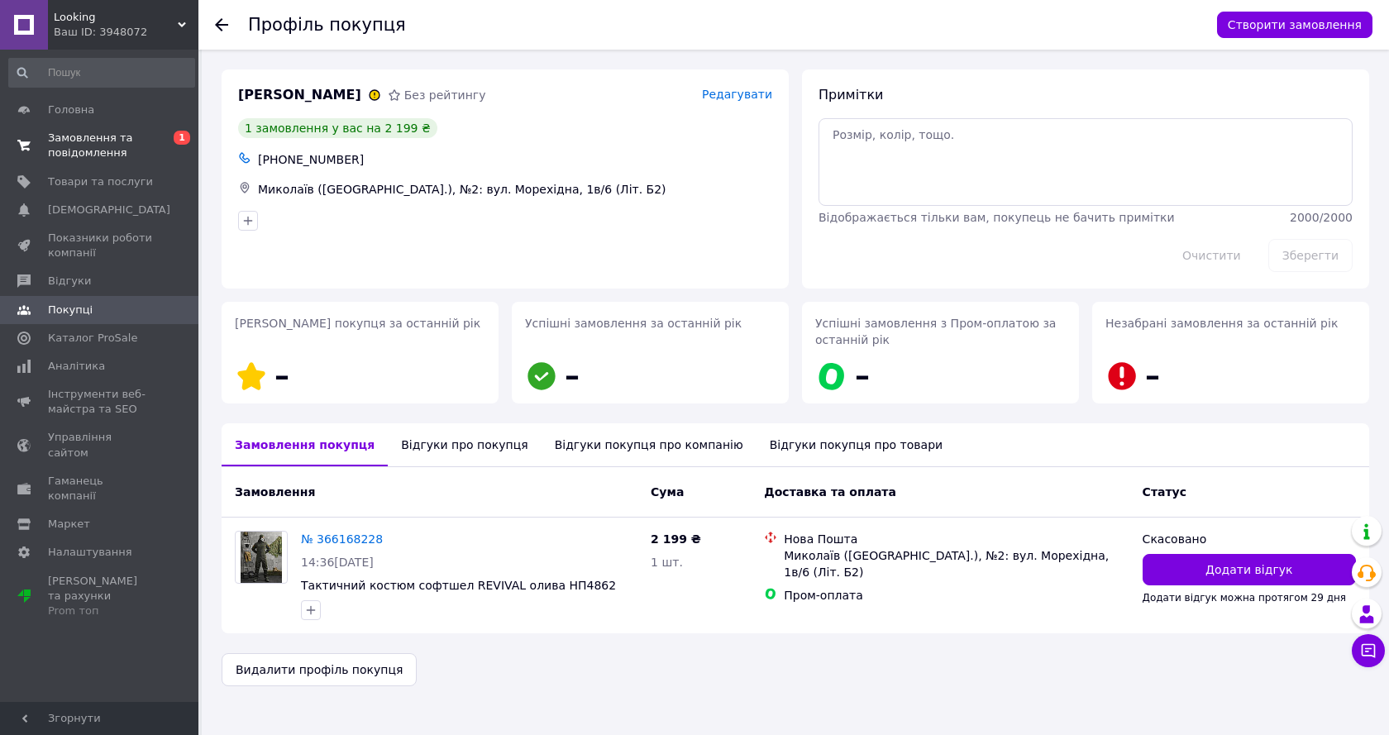
click at [74, 144] on span "Замовлення та повідомлення" at bounding box center [100, 146] width 105 height 30
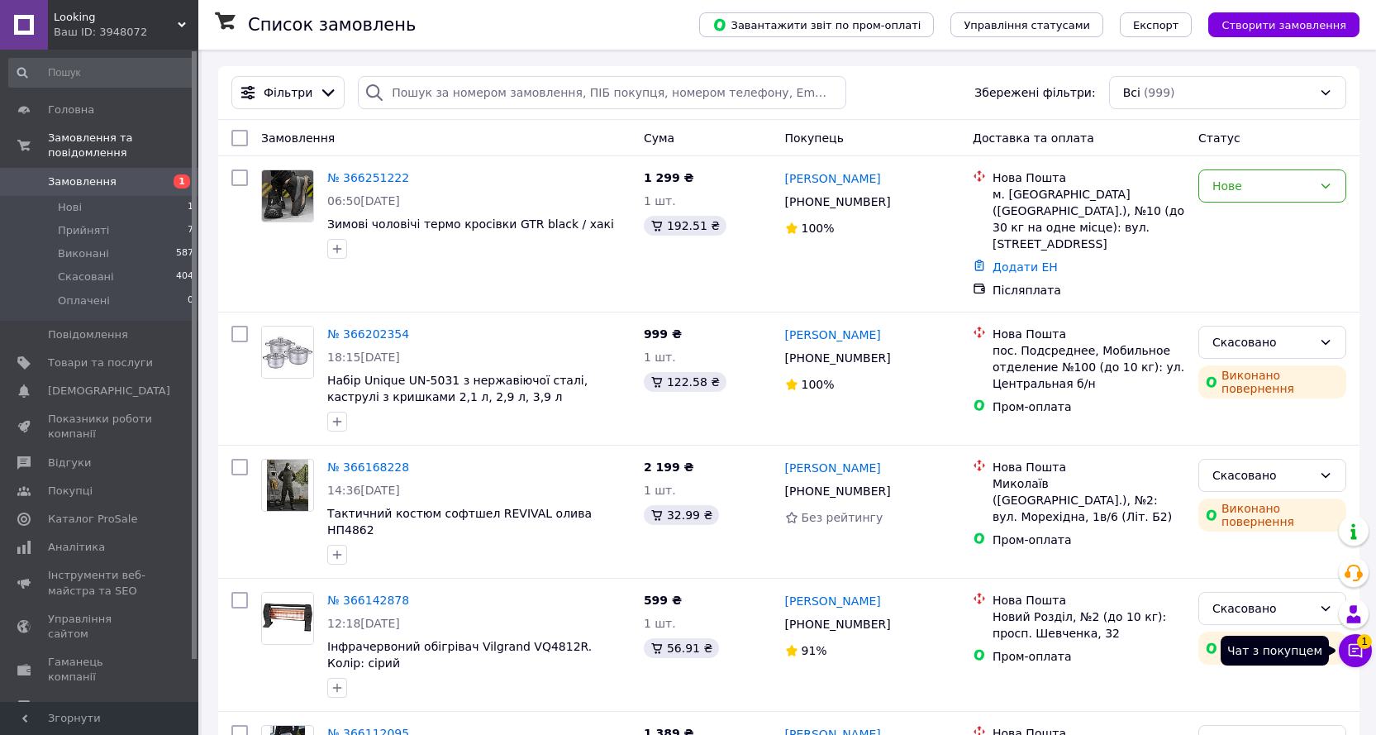
click at [1357, 643] on icon at bounding box center [1356, 650] width 17 height 17
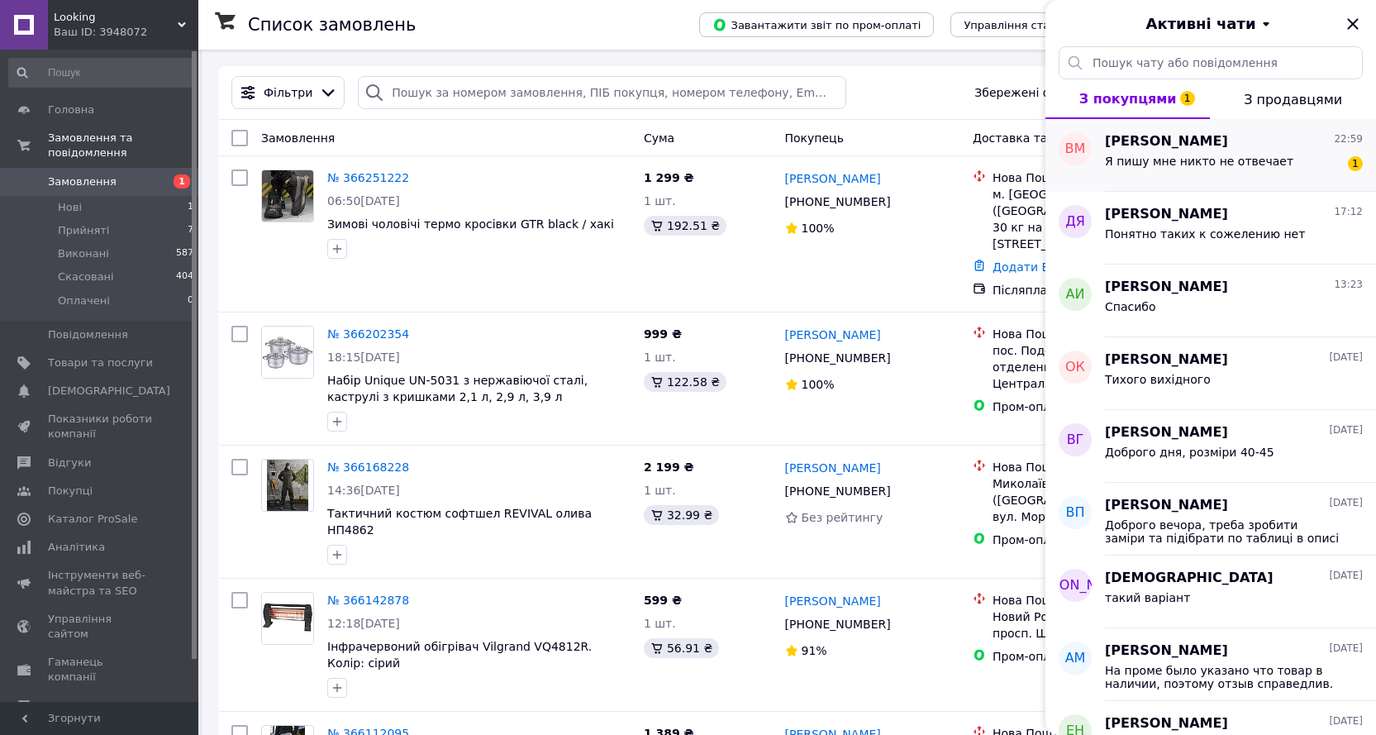
click at [1212, 152] on div "Я пишу мне никто не отвечает 1" at bounding box center [1234, 164] width 258 height 26
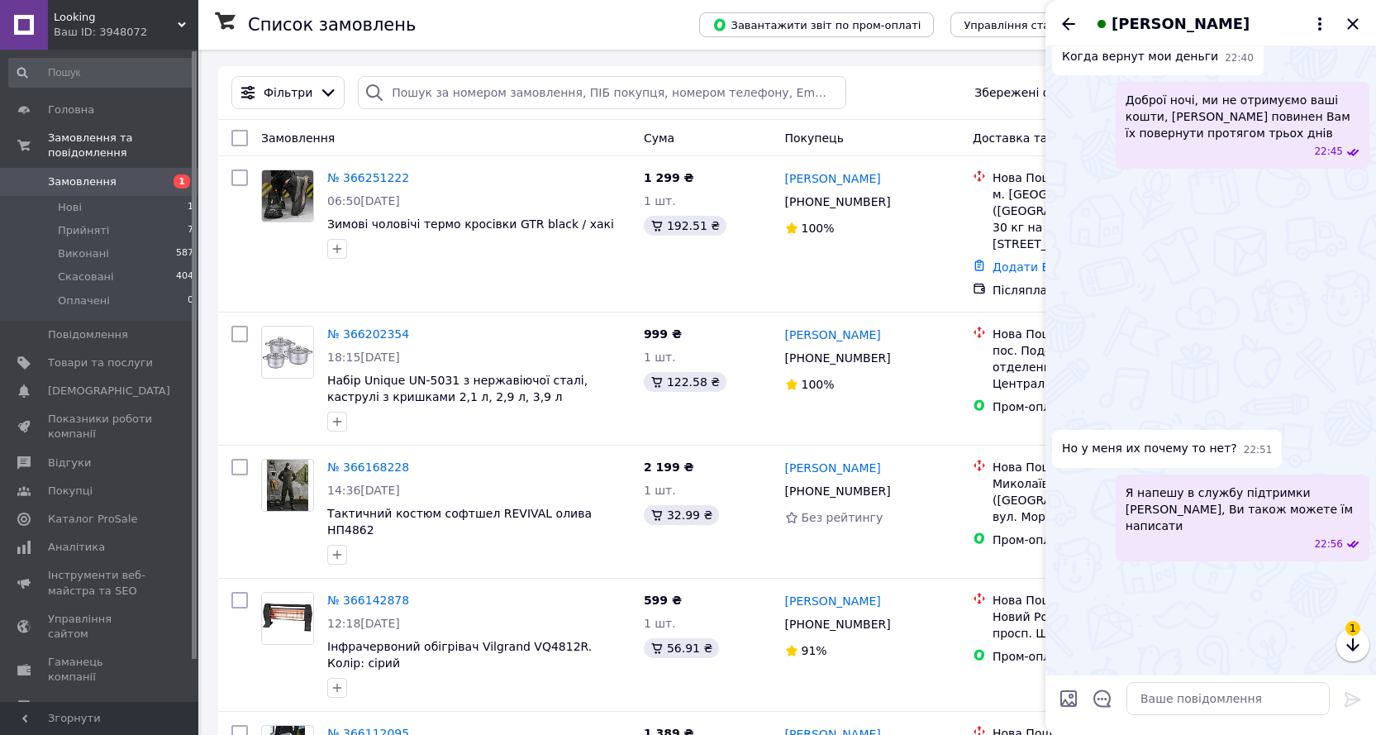
scroll to position [32, 0]
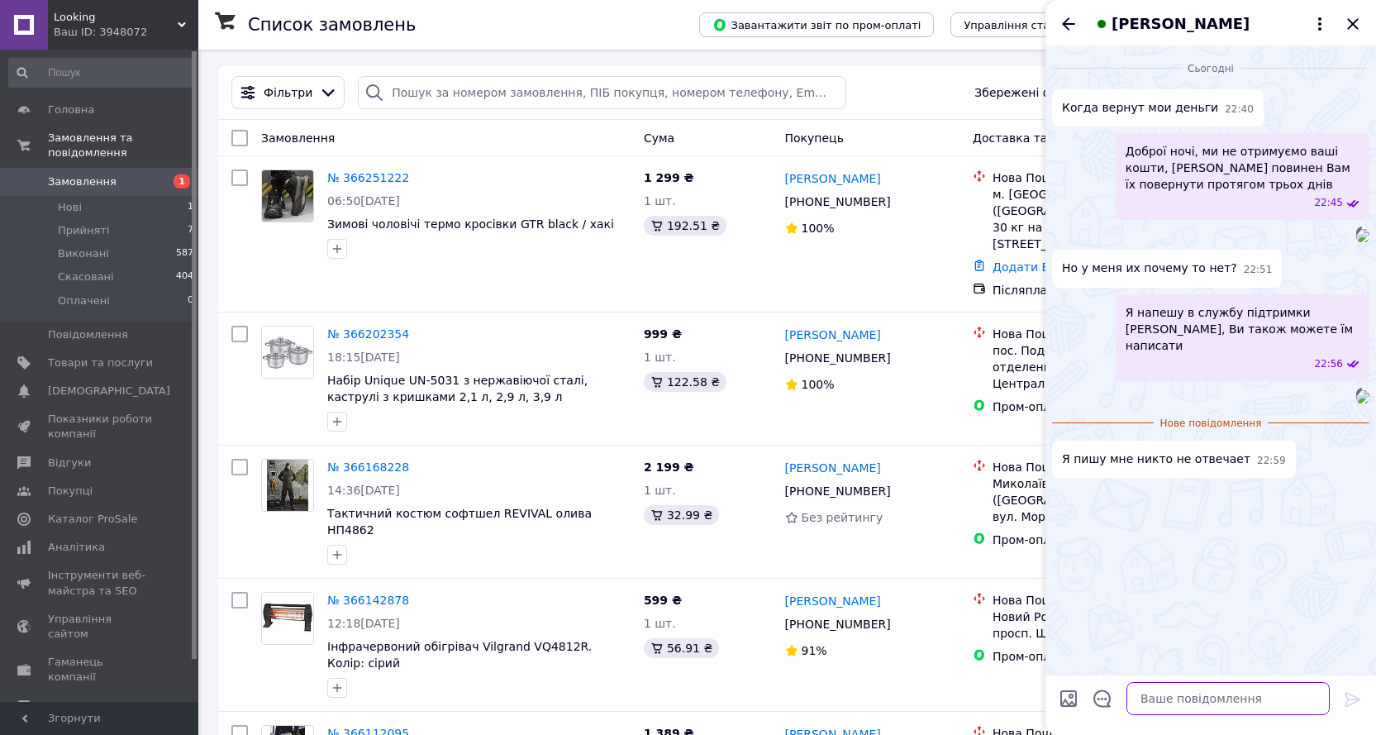
click at [1171, 702] on textarea at bounding box center [1228, 698] width 203 height 33
type textarea "У них робочий час с 9 години,"
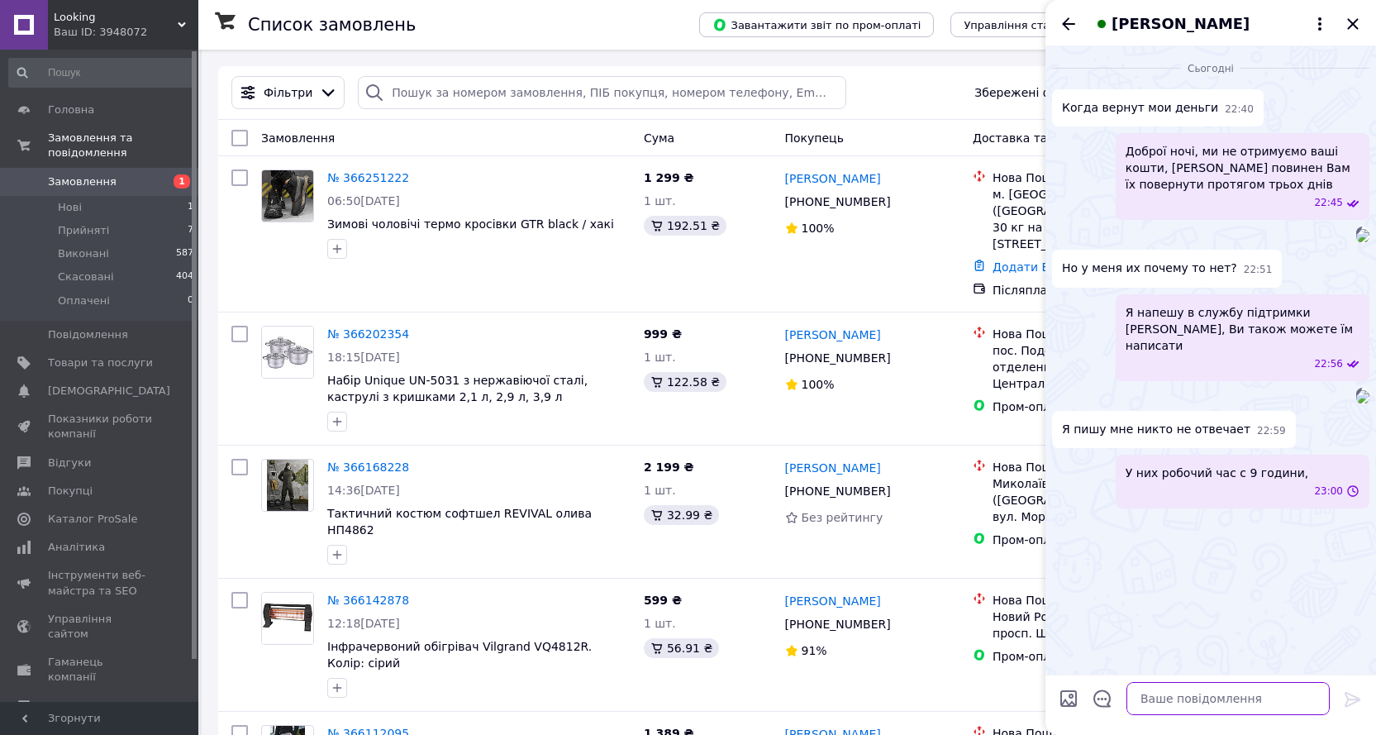
scroll to position [46, 0]
click at [1174, 700] on textarea at bounding box center [1228, 698] width 203 height 33
type textarea "Ось посилання , мені переслали"
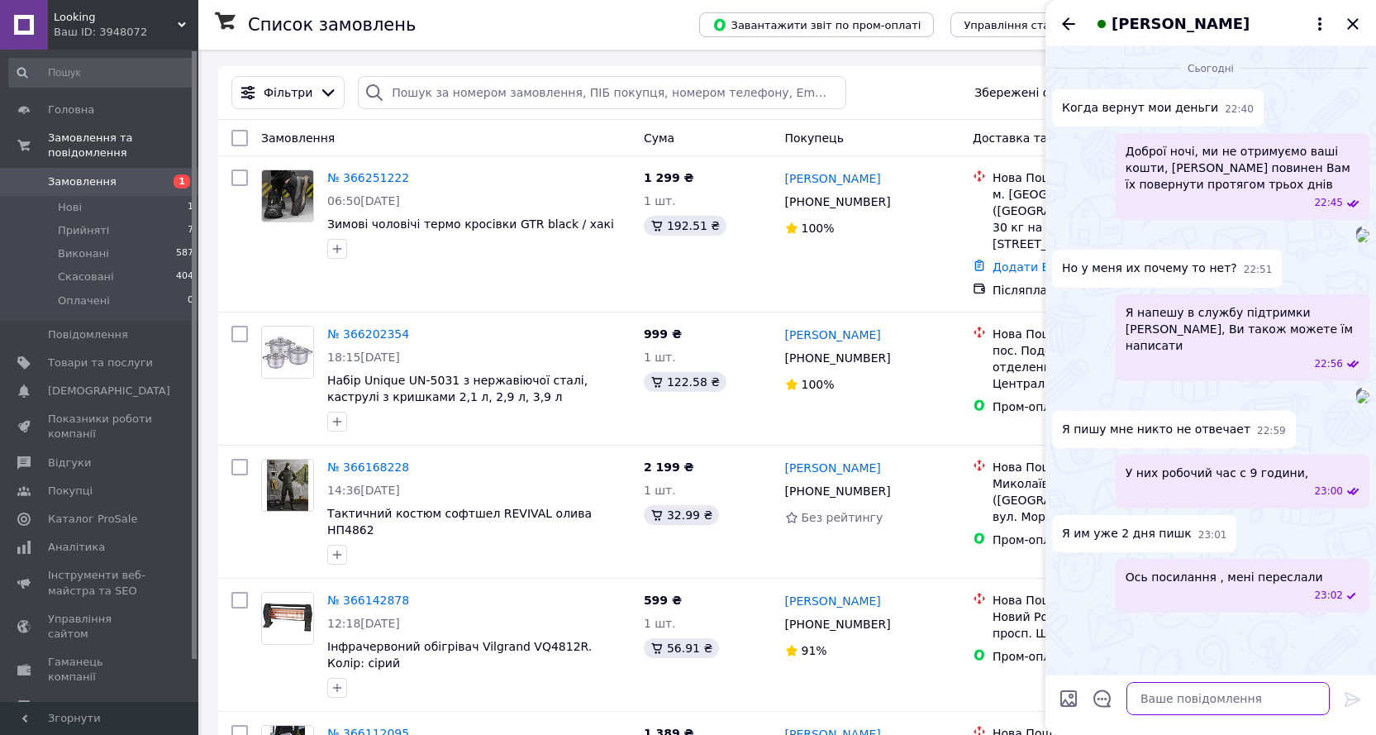
paste textarea "https://help.prom.ua/hc/uk/articles/360011174677-%D0%9F%D1%80%D0%BE%D0%BC-%D0%B…"
type textarea "https://help.prom.ua/hc/uk/articles/360011174677-%D0%9F%D1%80%D0%BE%D0%BC-%D0%B…"
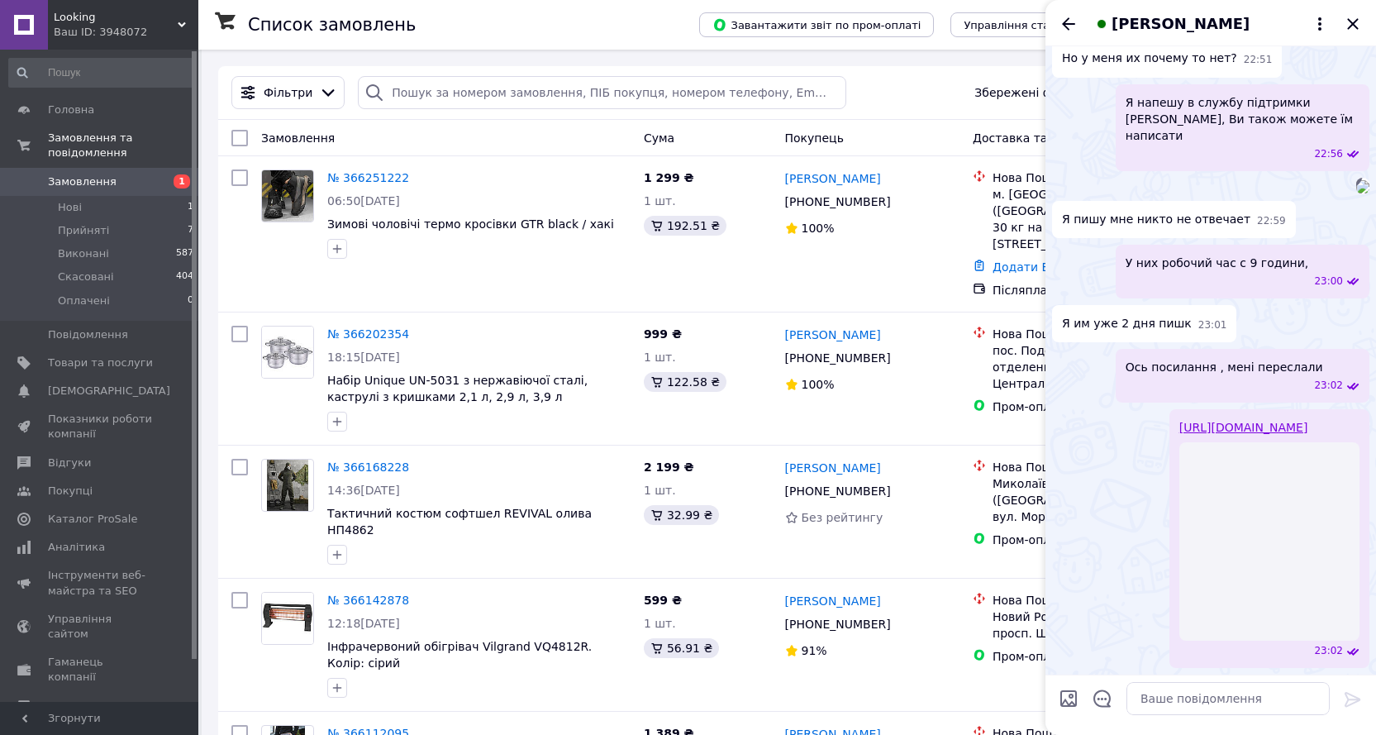
scroll to position [648, 0]
click at [1176, 699] on textarea at bounding box center [1228, 698] width 203 height 33
click at [1186, 696] on textarea "Для пояснення кошти" at bounding box center [1212, 698] width 236 height 33
click at [1231, 701] on textarea "Для пояснення, кошти" at bounding box center [1212, 698] width 236 height 33
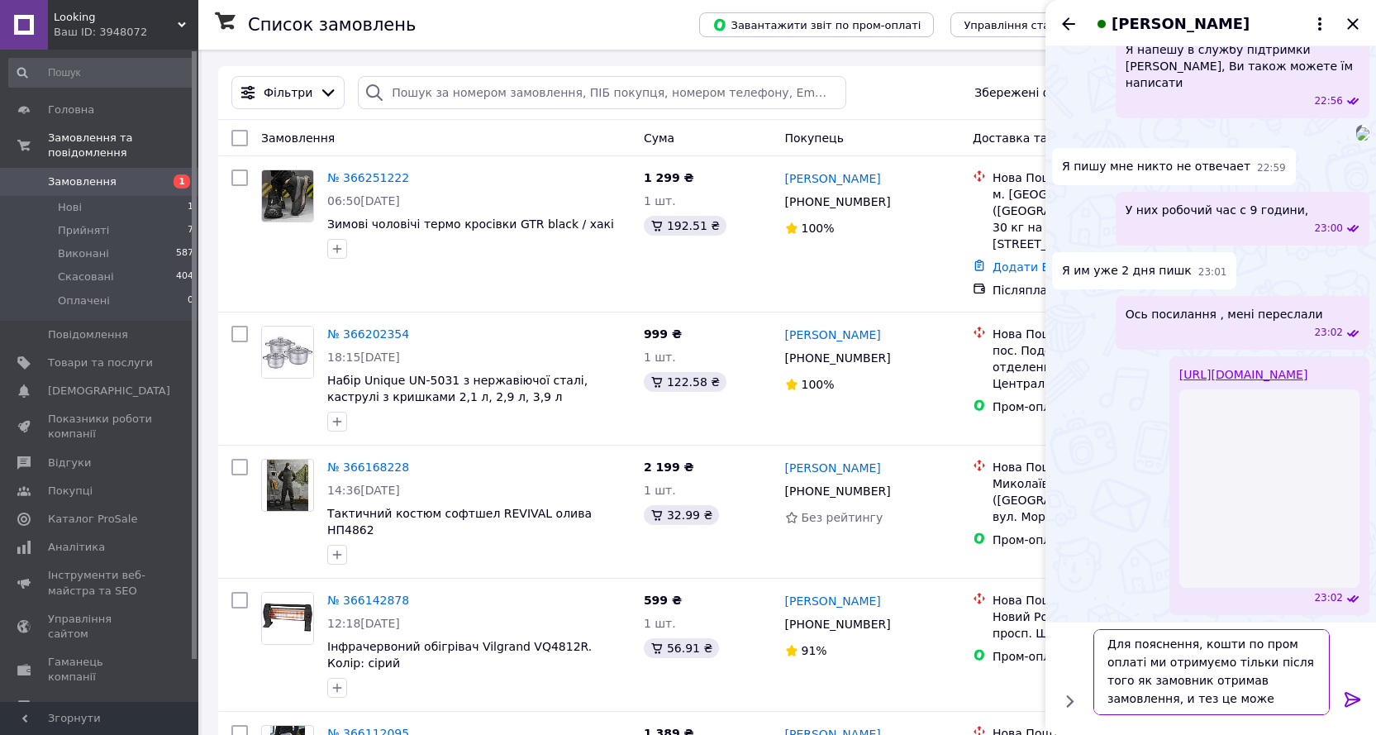
scroll to position [745, 0]
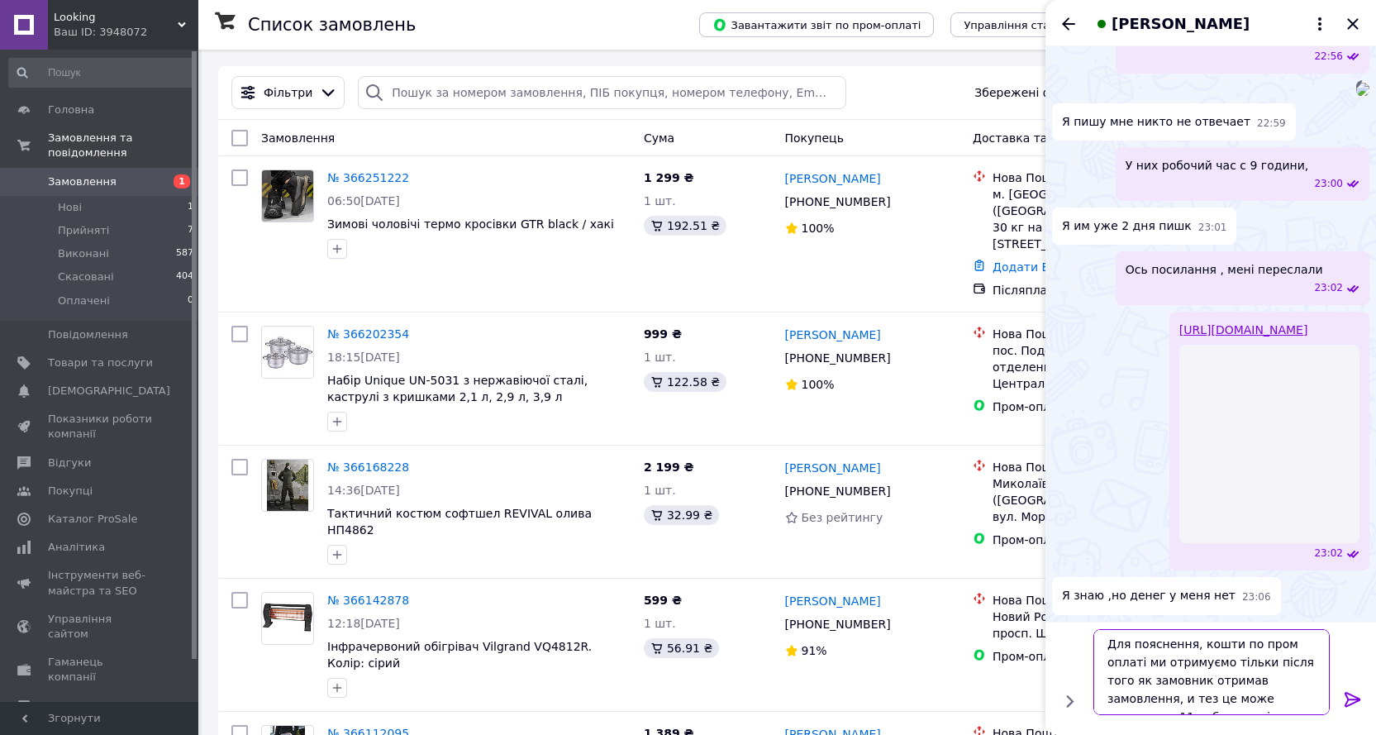
type textarea "Для пояснення, кошти по пром оплаті ми отримуємо тільки після того як замовник …"
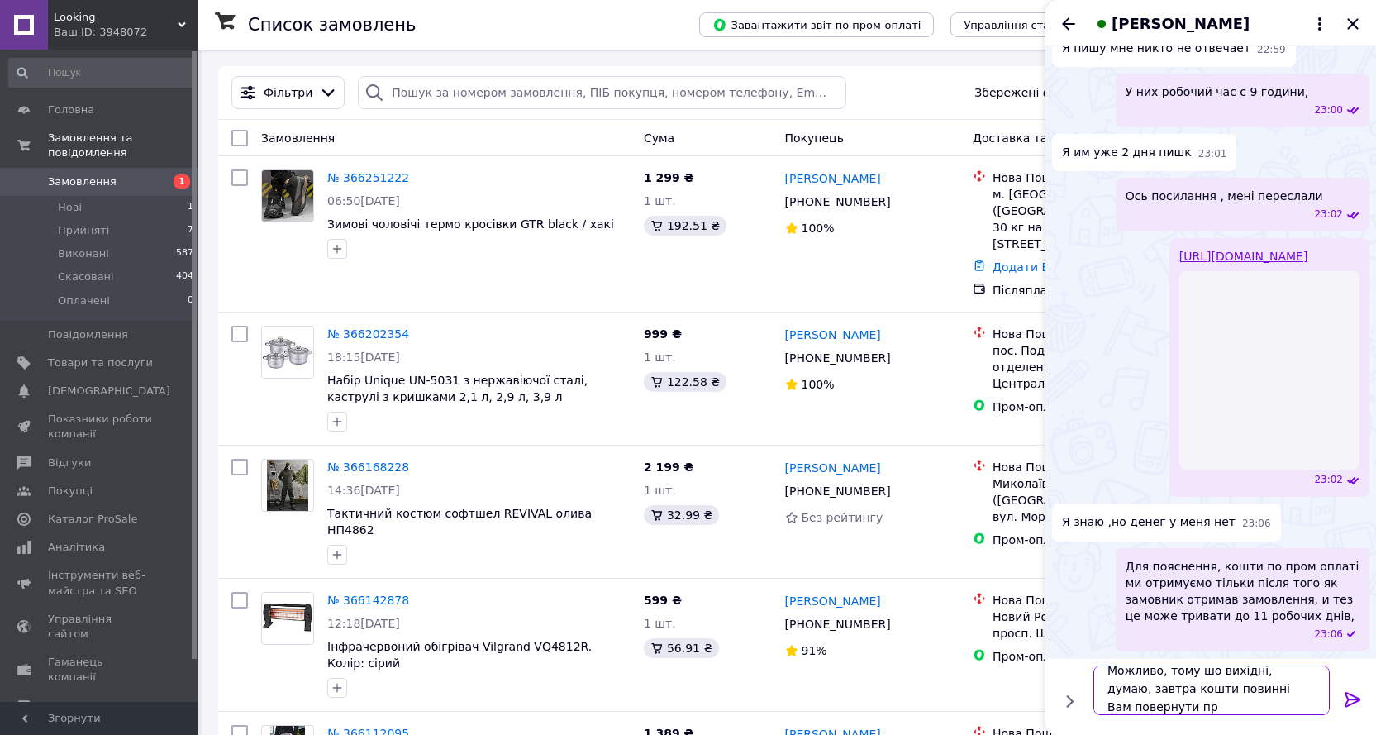
scroll to position [2, 0]
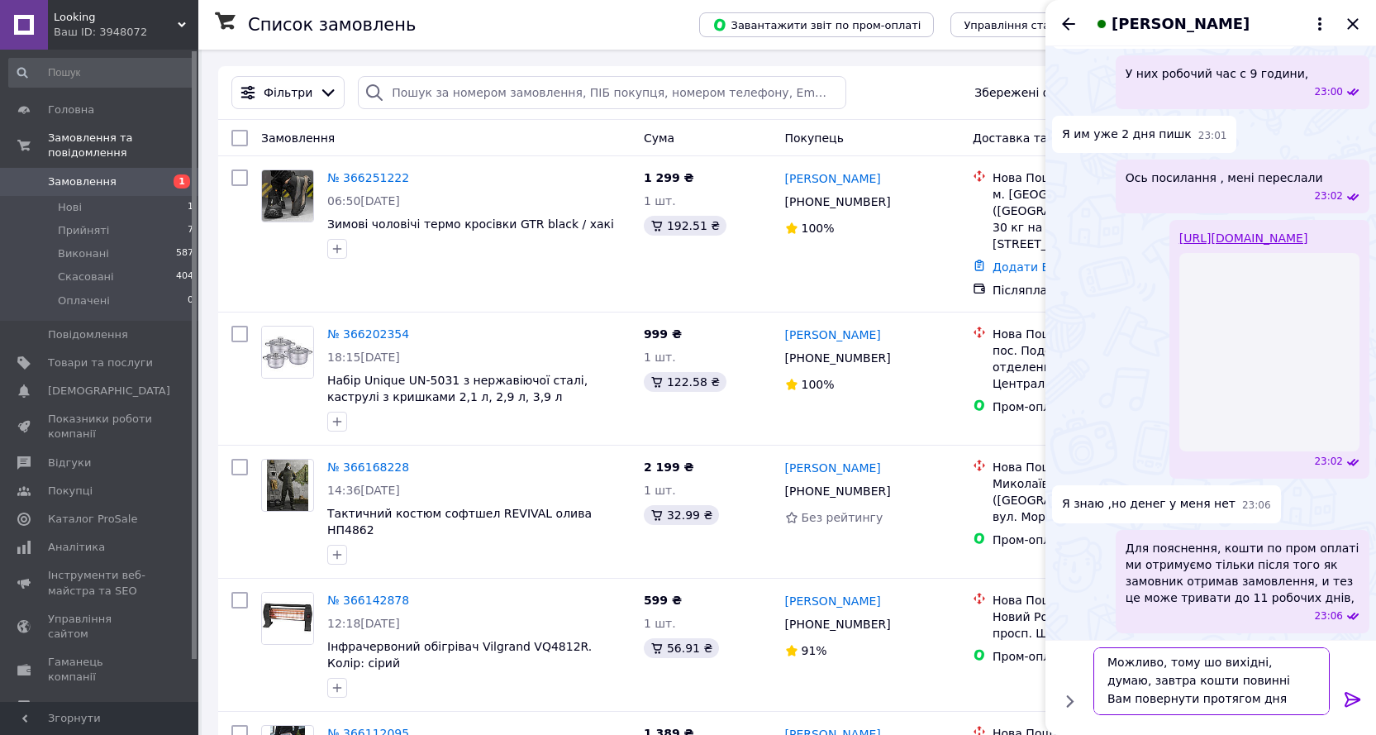
type textarea "Можливо, тому шо вихідні, думаю, завтра кошти повинні Вам повернути протягом дн…"
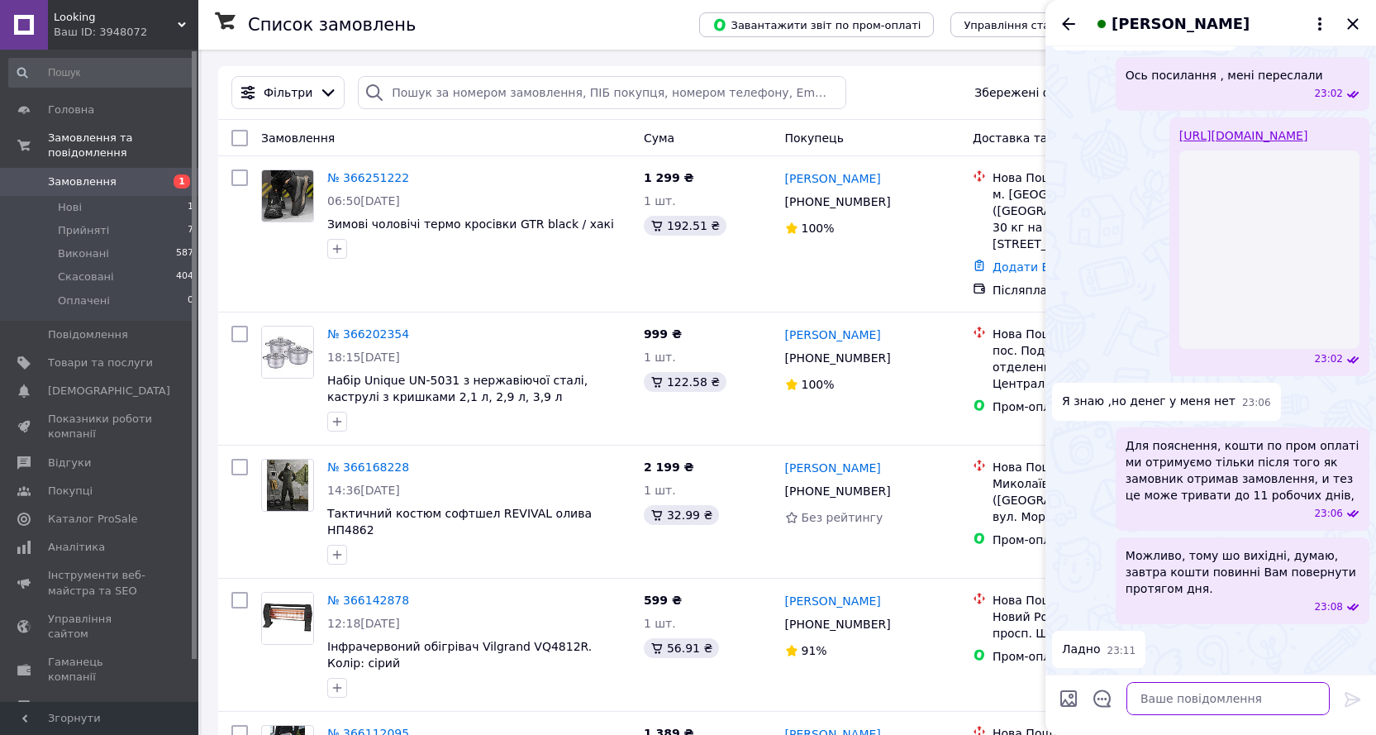
scroll to position [939, 0]
type textarea "Тихої Вам ночі."
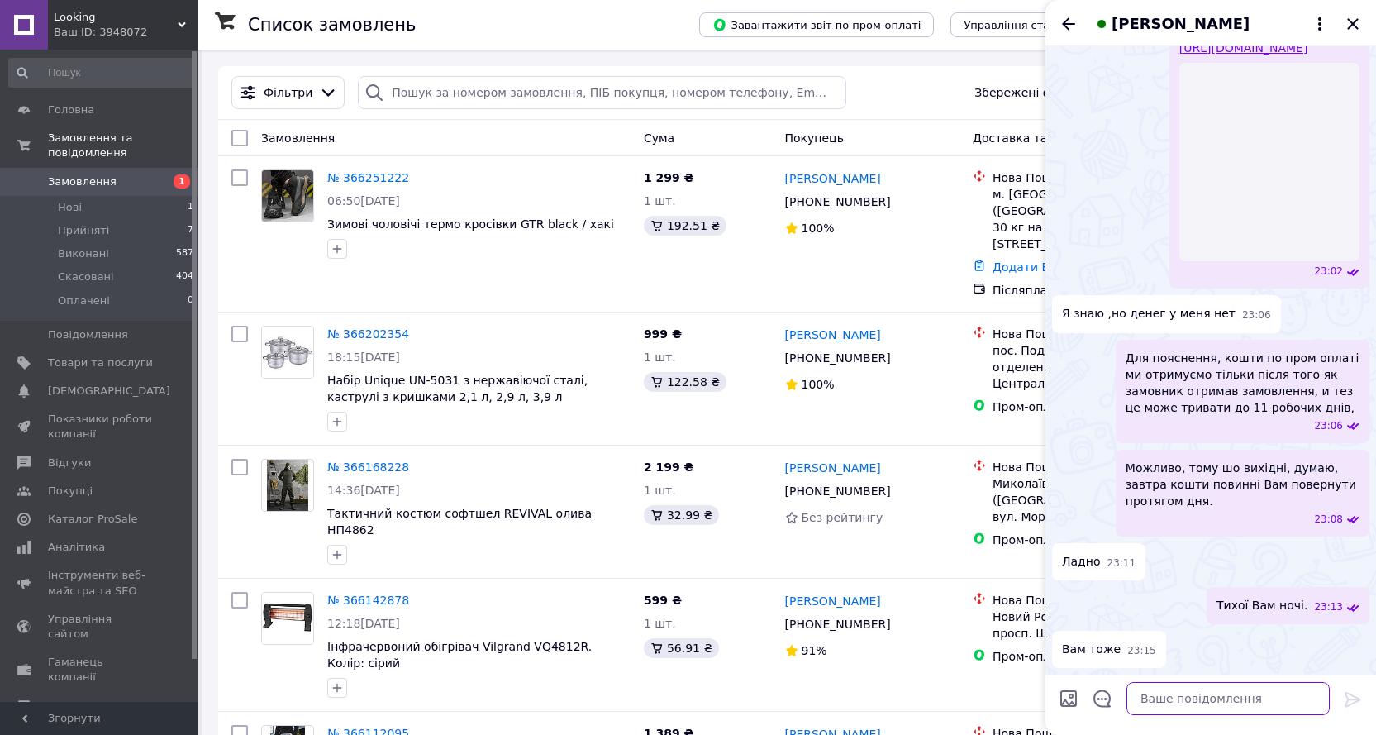
scroll to position [1028, 0]
